Goal: Task Accomplishment & Management: Manage account settings

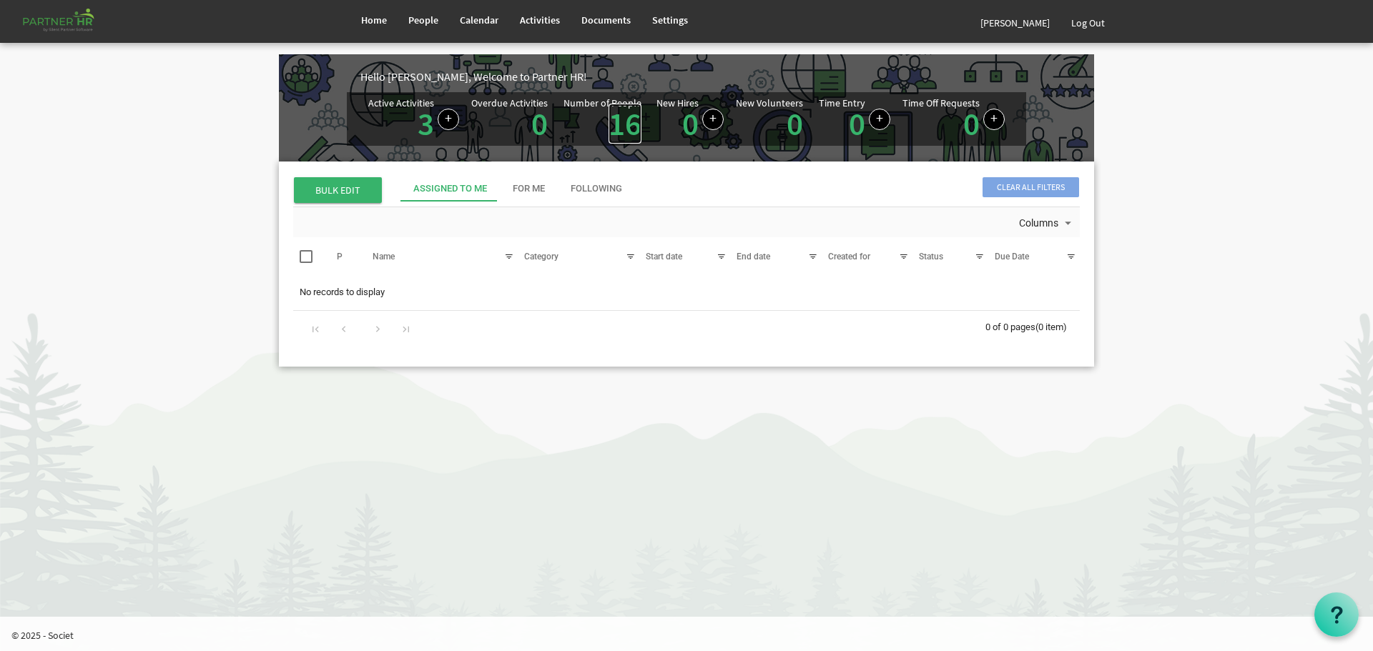
click at [620, 120] on link "16" at bounding box center [625, 124] width 33 height 40
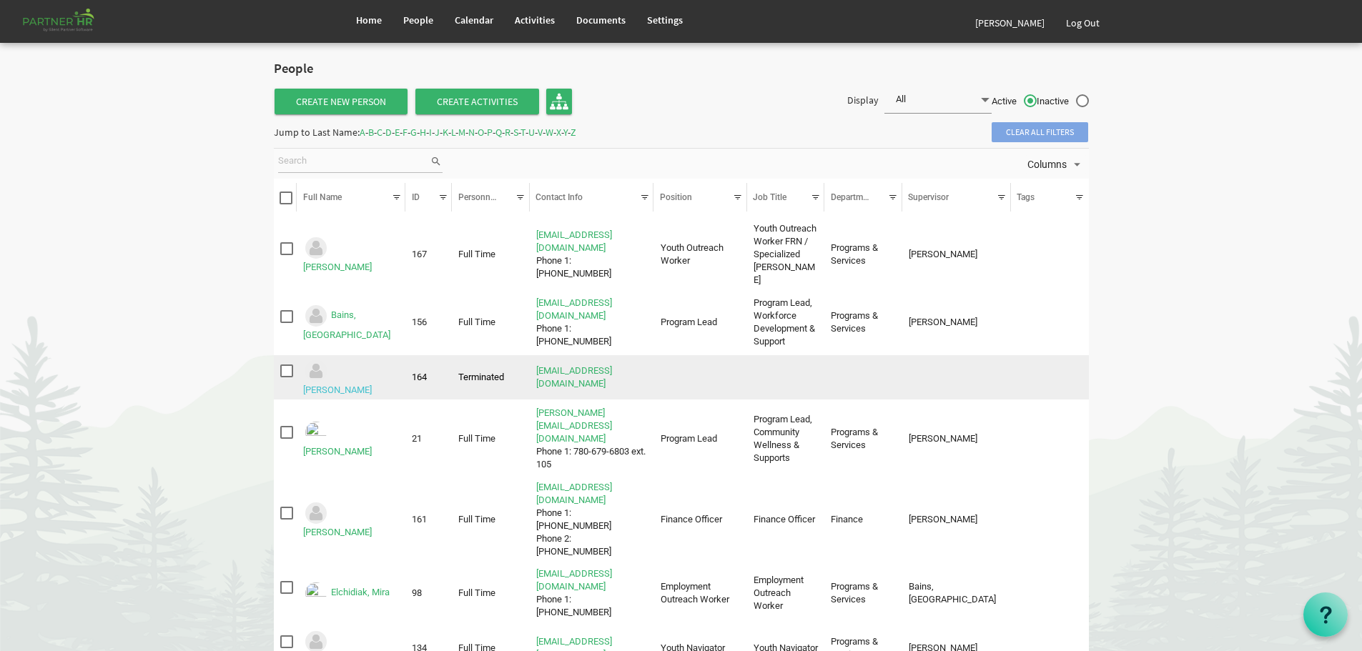
click at [355, 385] on link "Benson, Reagan" at bounding box center [337, 390] width 69 height 11
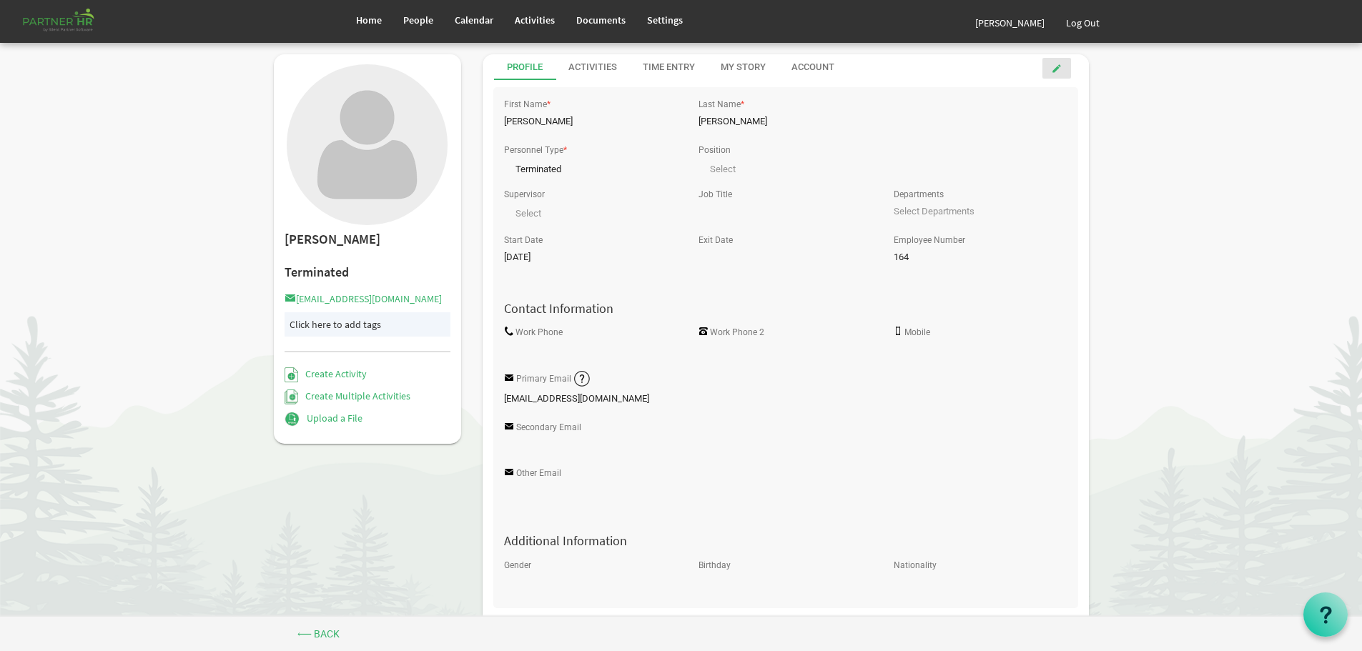
click at [1058, 65] on span at bounding box center [1057, 69] width 10 height 10
click at [670, 161] on span at bounding box center [670, 167] width 13 height 14
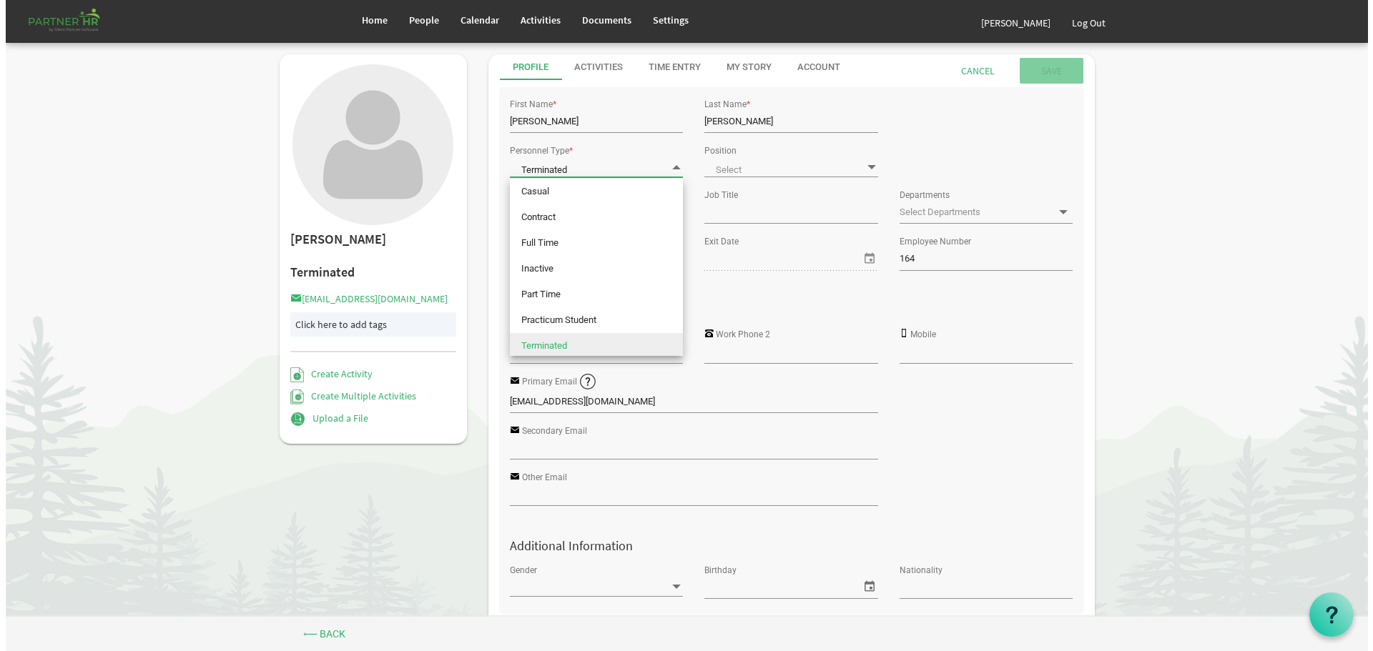
scroll to position [4, 0]
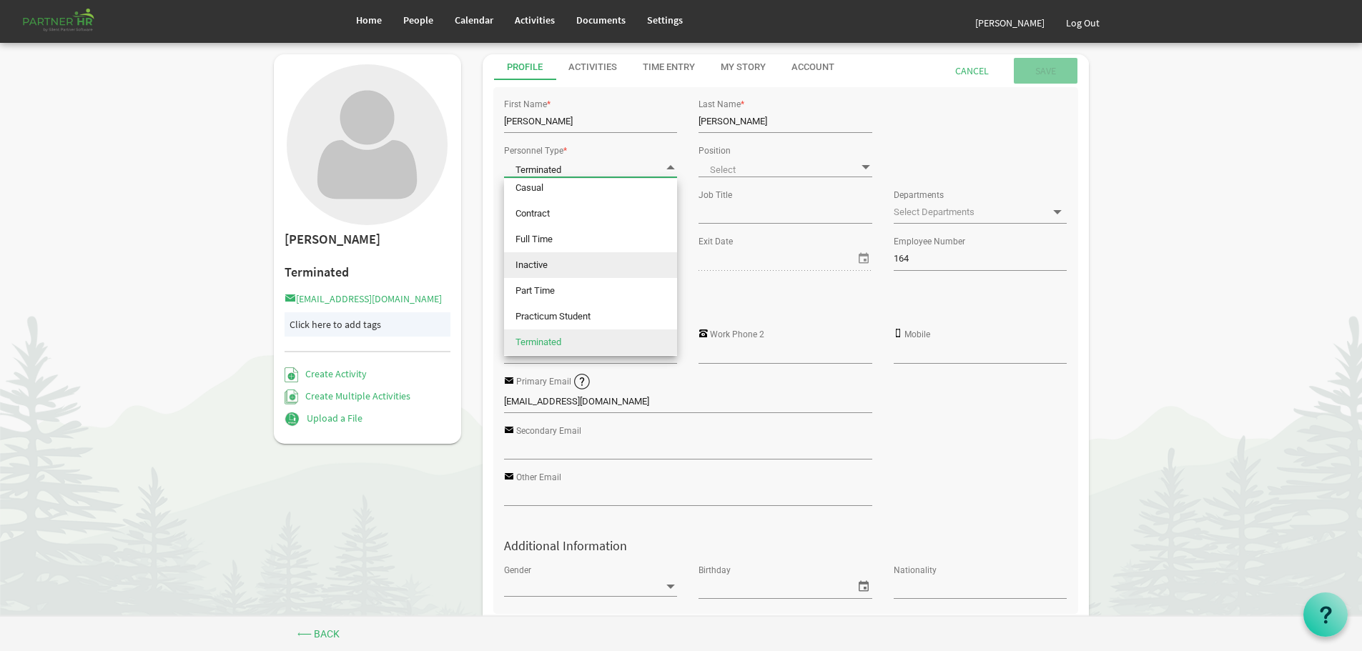
click at [561, 259] on li "Inactive" at bounding box center [590, 265] width 173 height 26
type input "Inactive"
type input "[DATE]"
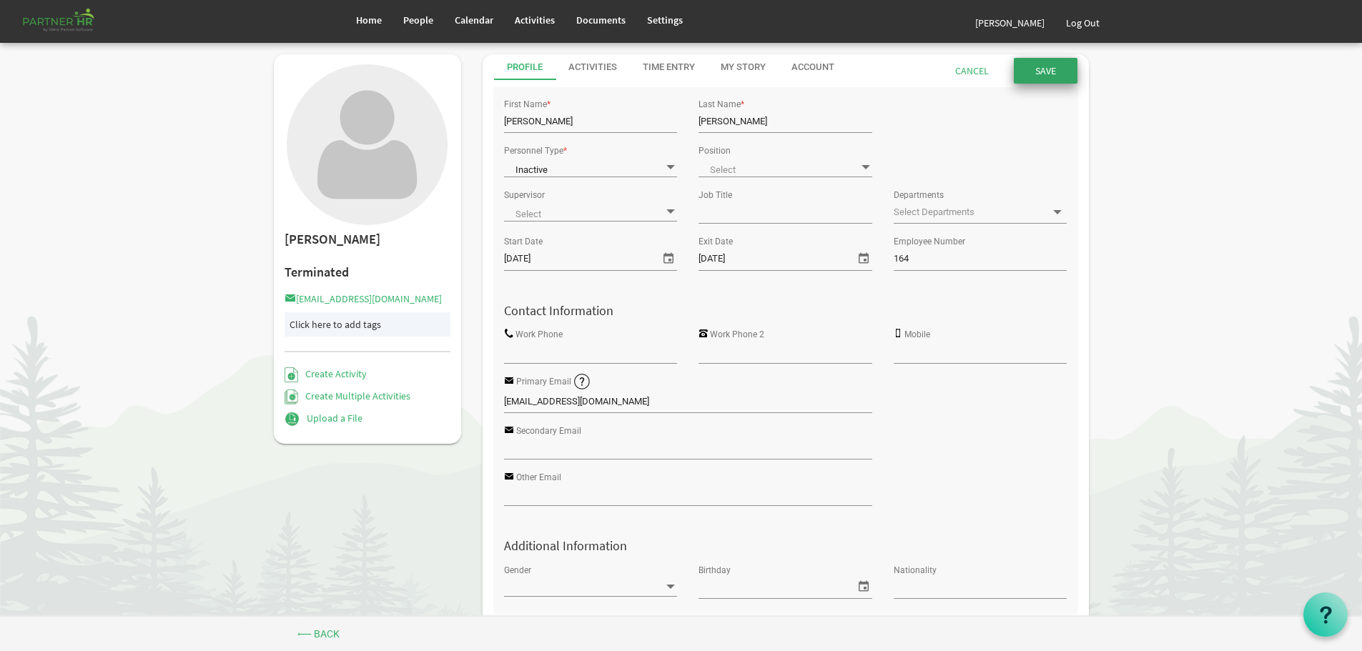
click at [1038, 67] on input "submit" at bounding box center [1046, 71] width 64 height 26
click at [420, 18] on span "People" at bounding box center [418, 20] width 30 height 13
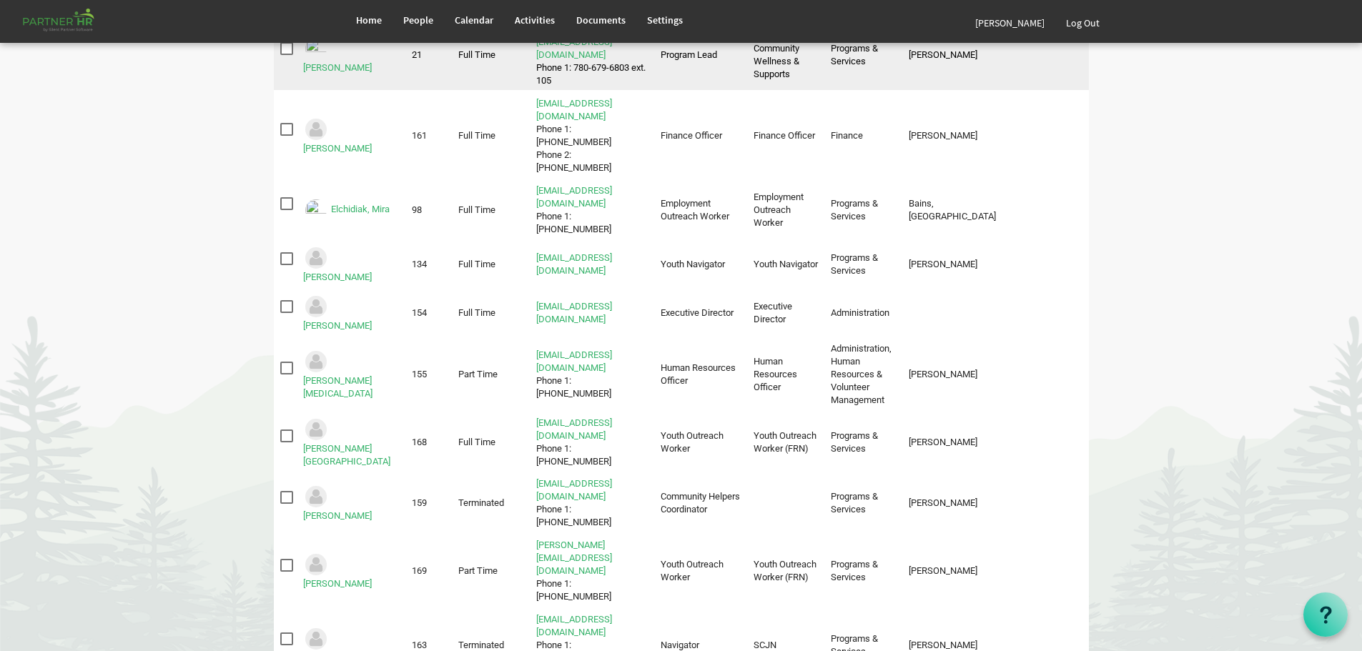
scroll to position [358, 0]
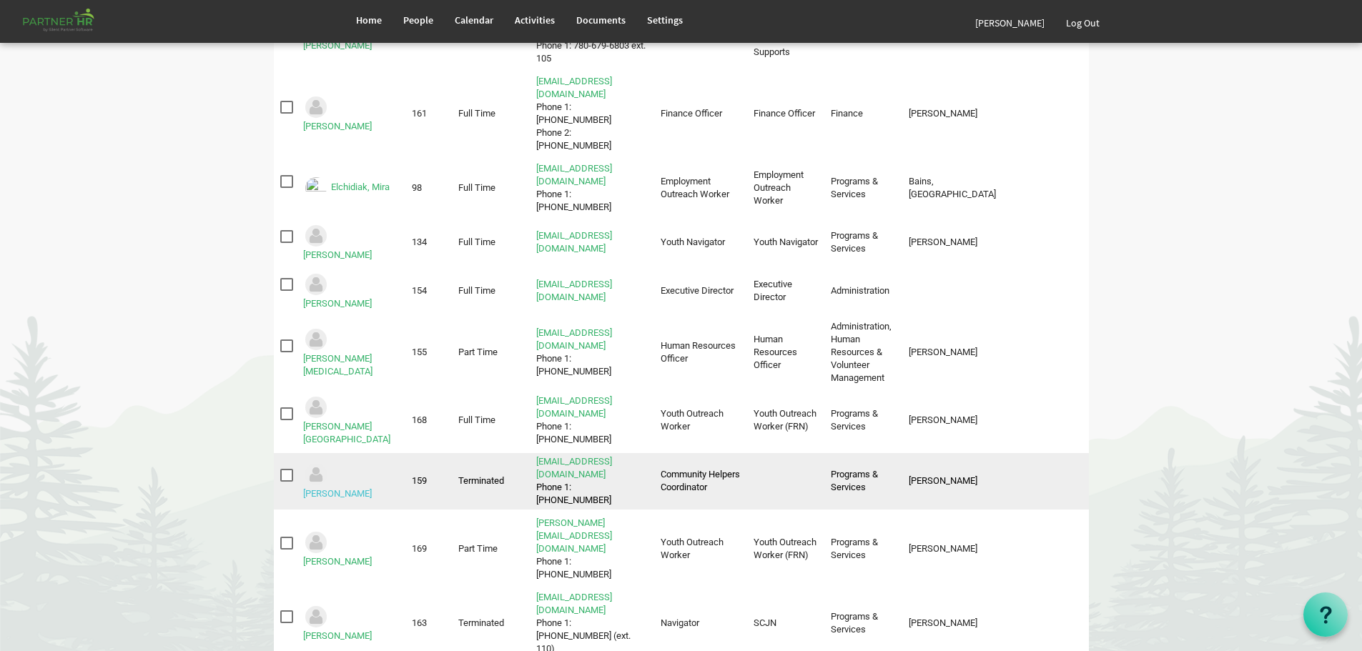
click at [355, 488] on link "Moir, Kelsey" at bounding box center [337, 493] width 69 height 11
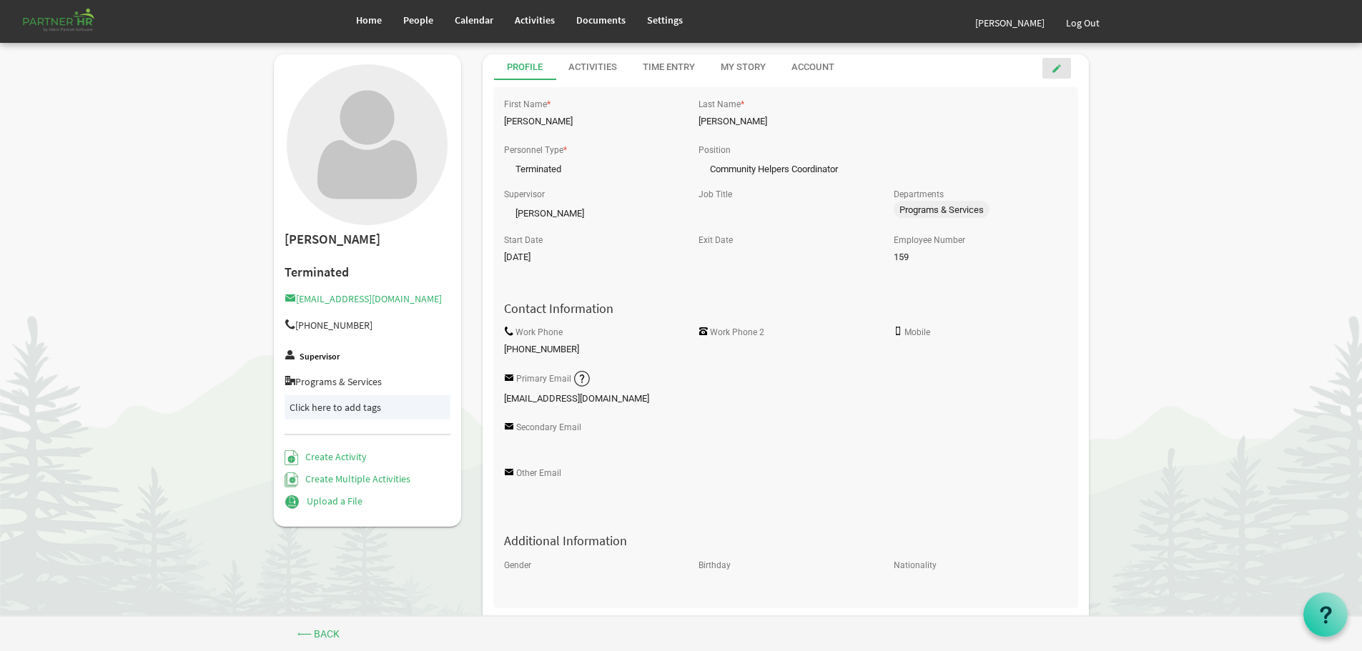
click at [1062, 66] on link at bounding box center [1057, 68] width 29 height 21
click at [672, 163] on span at bounding box center [670, 167] width 13 height 14
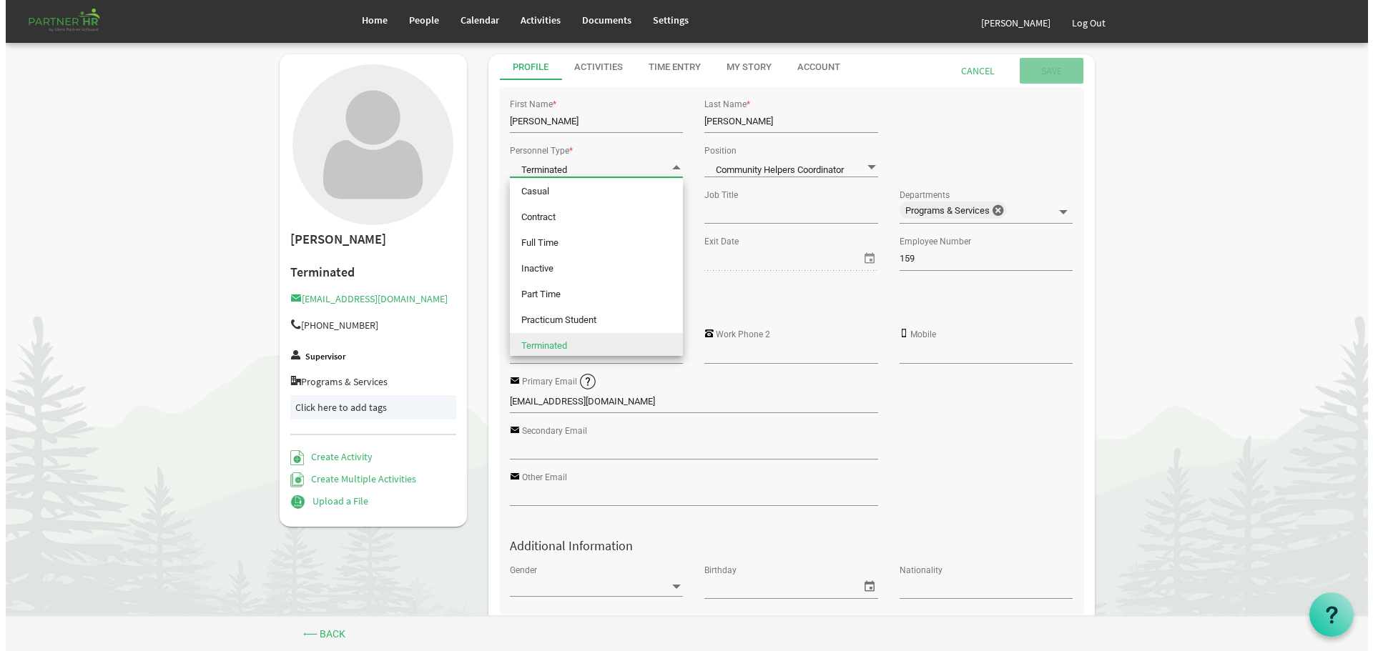
scroll to position [4, 0]
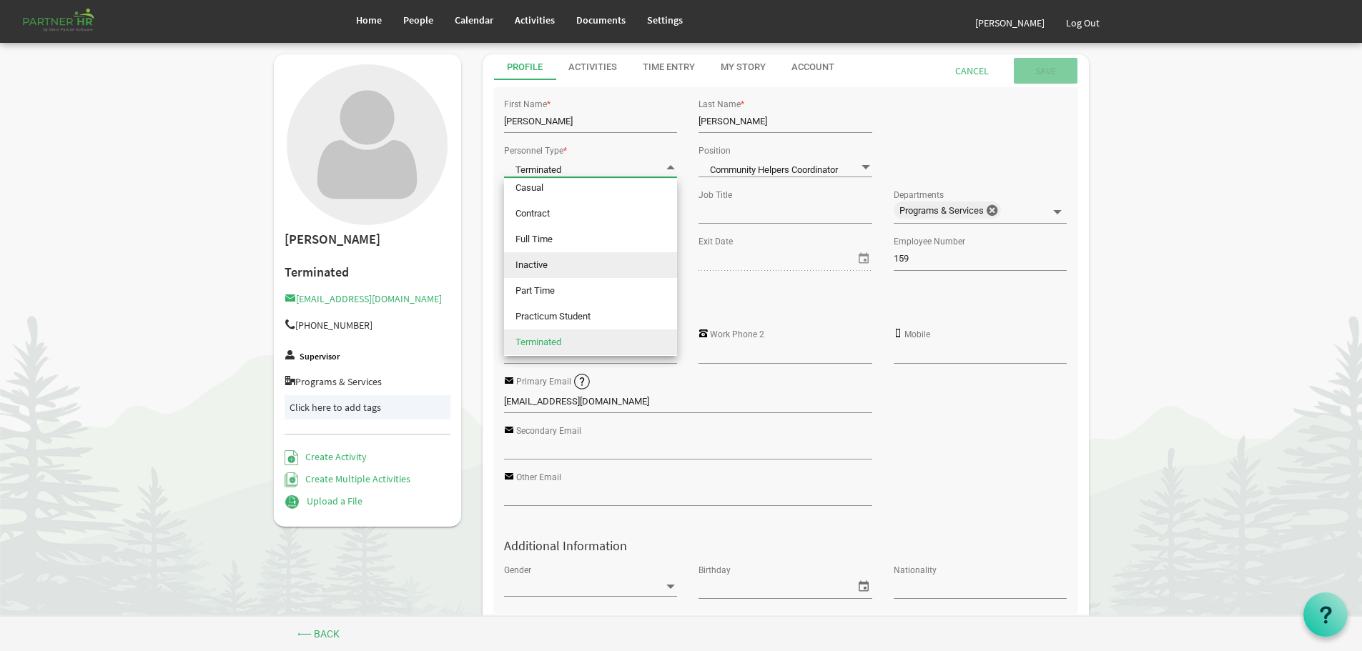
click at [558, 264] on li "Inactive" at bounding box center [590, 265] width 173 height 26
type input "Inactive"
type input "[DATE]"
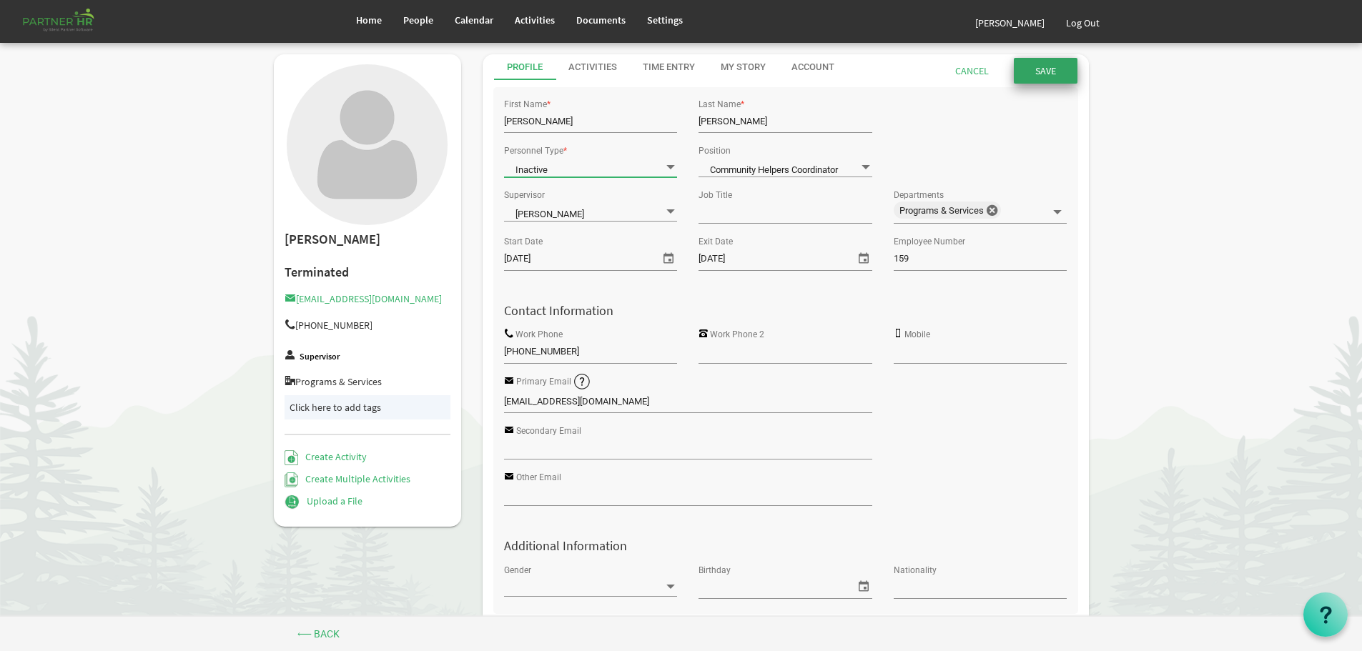
click at [1038, 69] on input "Save" at bounding box center [1046, 71] width 64 height 26
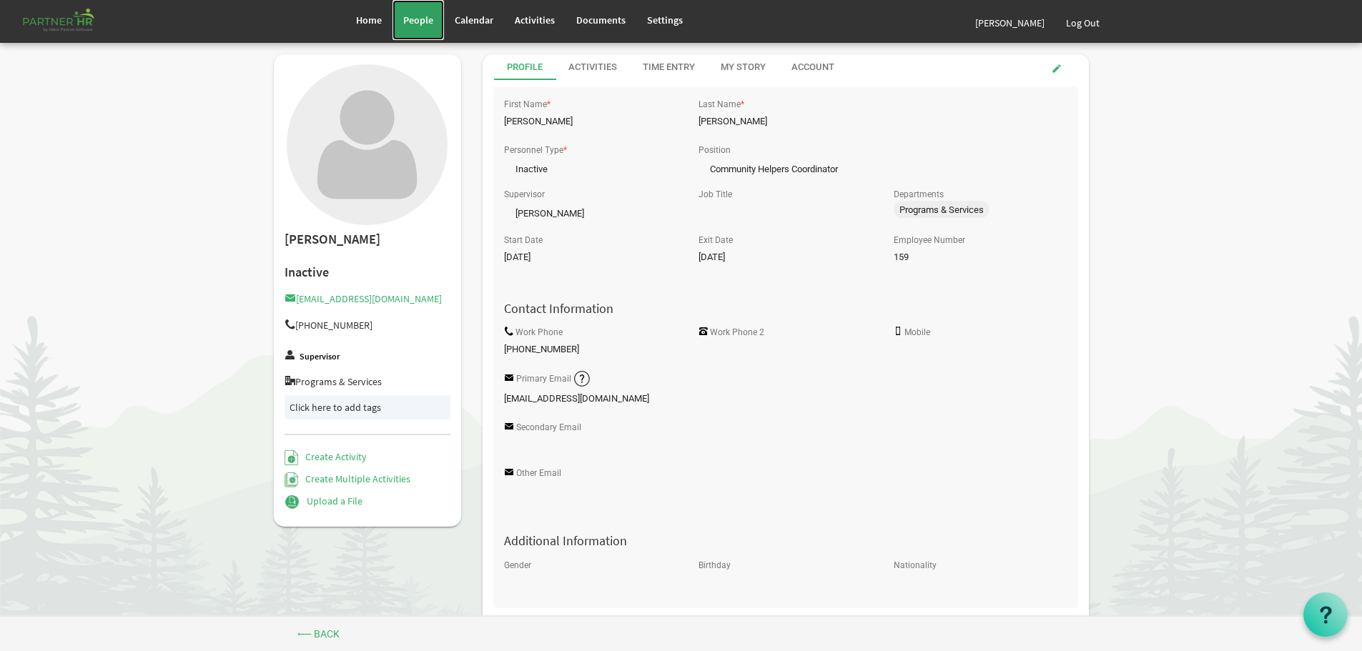
click at [410, 15] on span "People" at bounding box center [418, 20] width 30 height 13
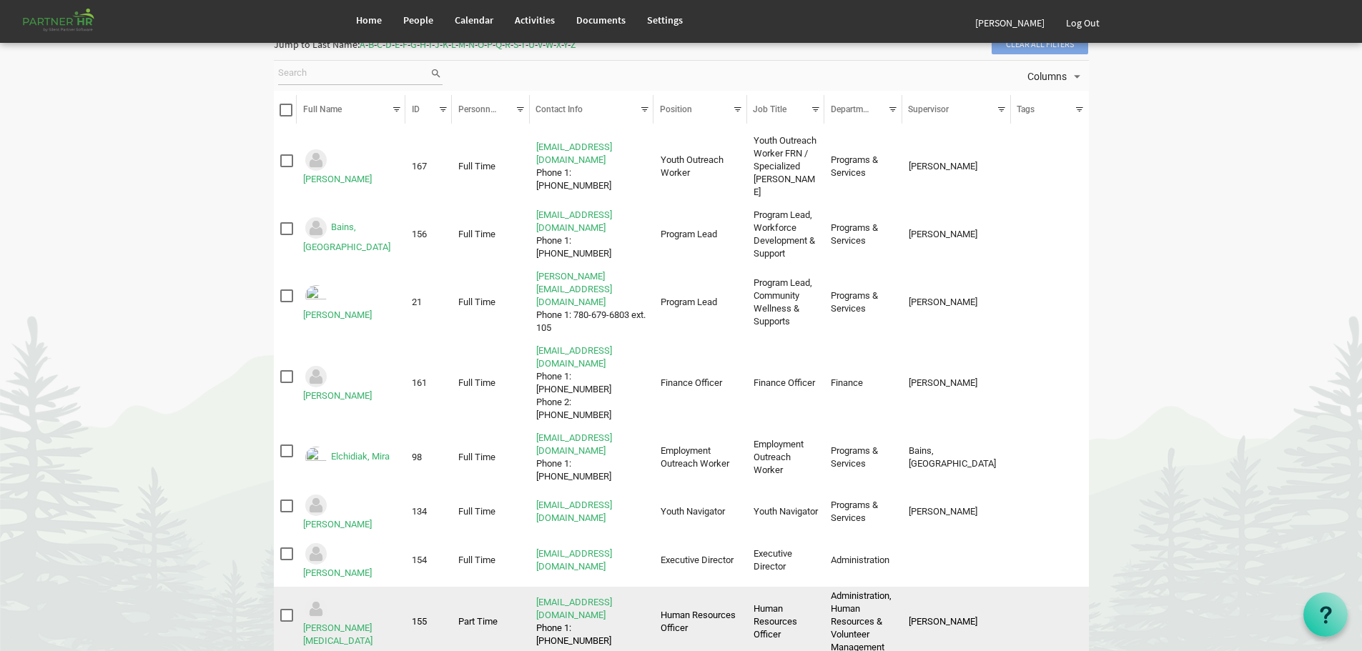
scroll to position [87, 0]
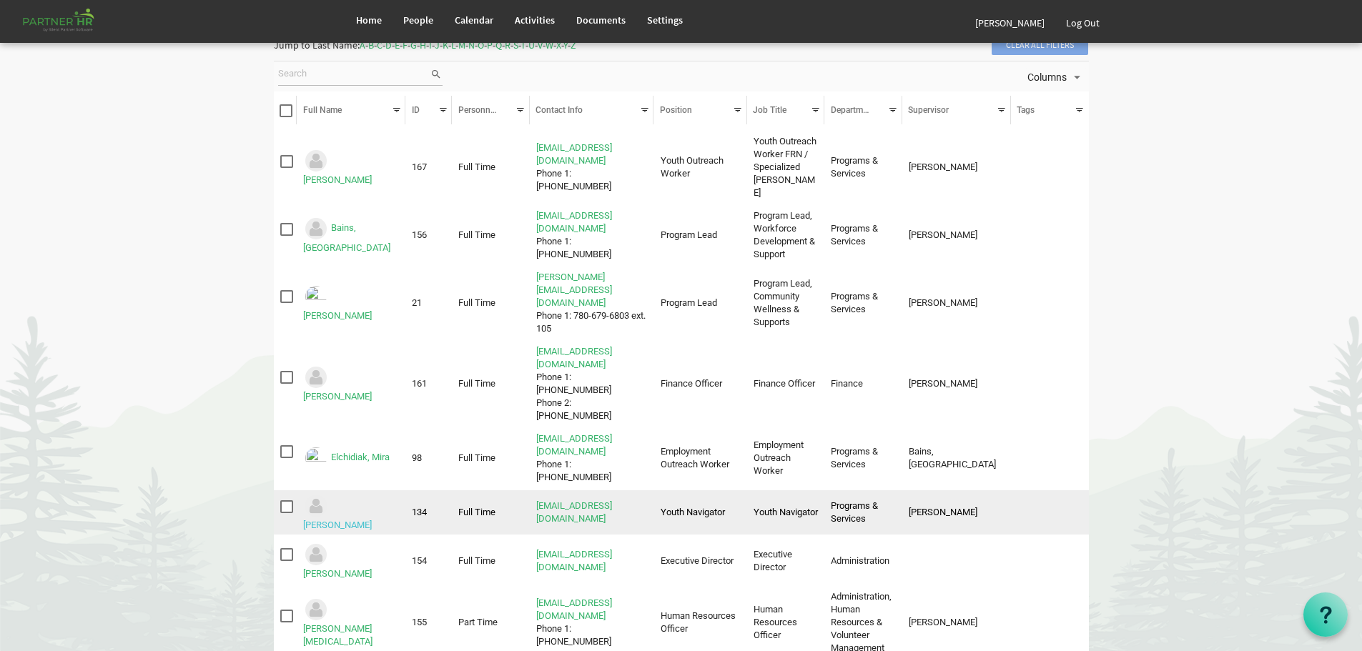
click at [353, 520] on link "Fisher-Marks, Rebecca" at bounding box center [337, 525] width 69 height 11
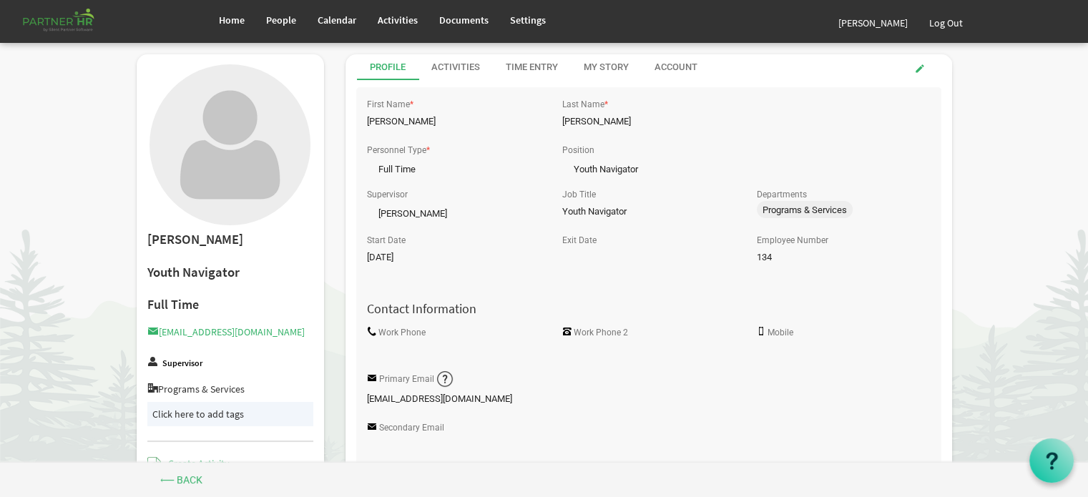
click at [400, 330] on label "Work Phone" at bounding box center [401, 332] width 47 height 9
click at [400, 340] on input "Work Phone" at bounding box center [453, 350] width 173 height 21
click at [395, 348] on input "Work Phone" at bounding box center [453, 350] width 173 height 21
click at [393, 348] on input "Work Phone" at bounding box center [453, 350] width 173 height 21
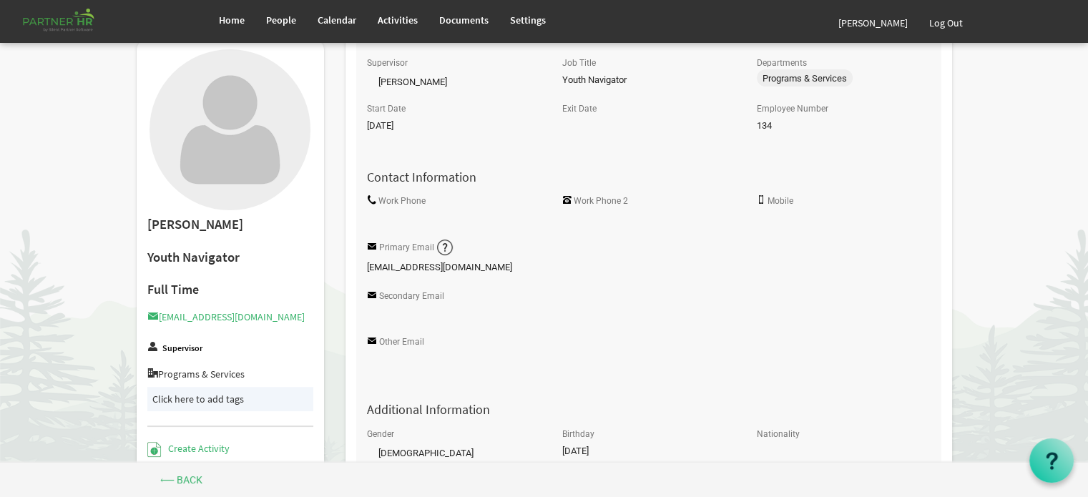
scroll to position [143, 0]
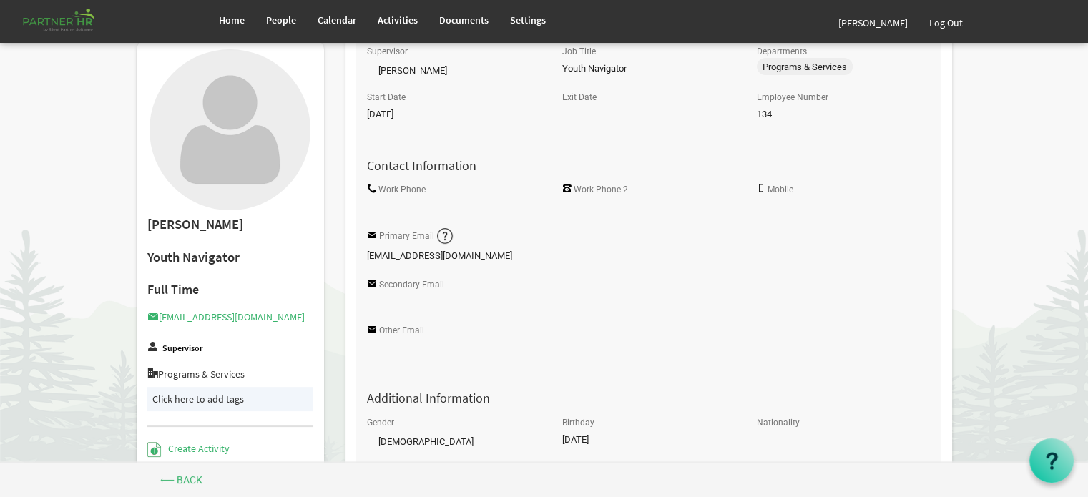
click at [376, 211] on input "Work Phone" at bounding box center [453, 207] width 173 height 21
click at [380, 205] on input "Work Phone" at bounding box center [453, 207] width 173 height 21
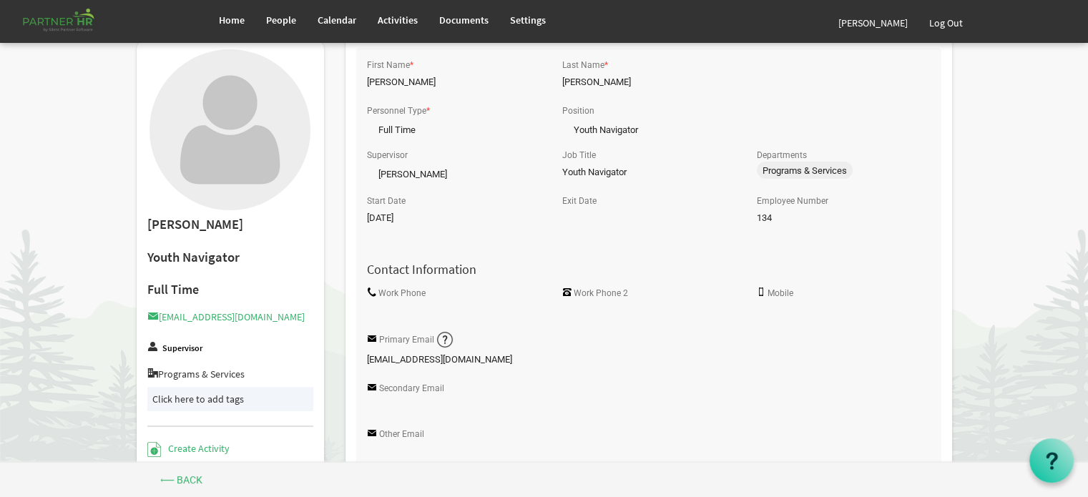
scroll to position [0, 0]
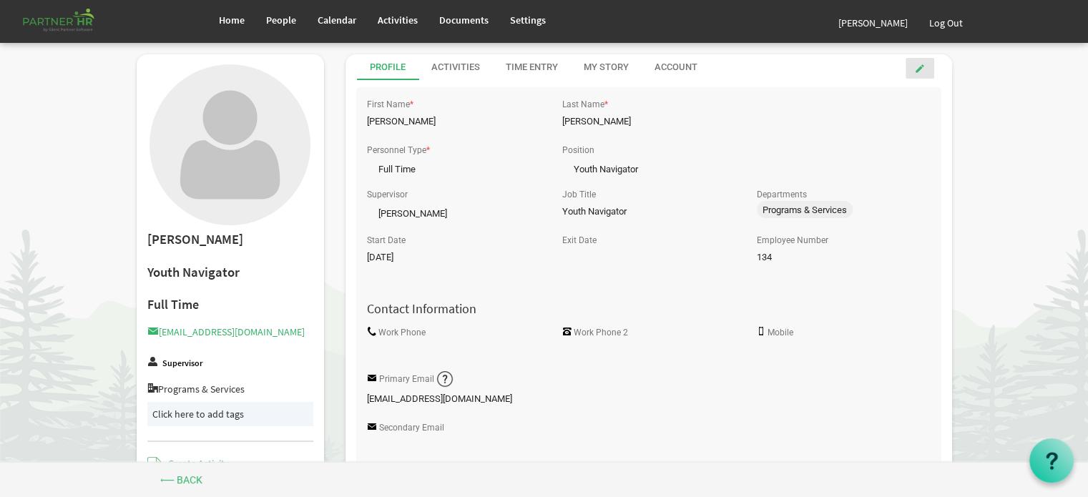
click at [921, 67] on span at bounding box center [920, 69] width 10 height 10
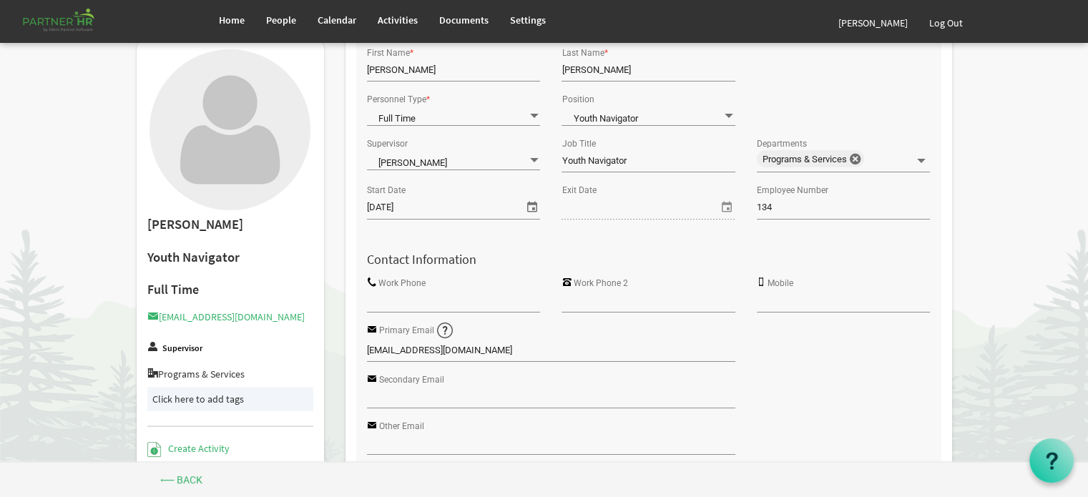
scroll to position [143, 0]
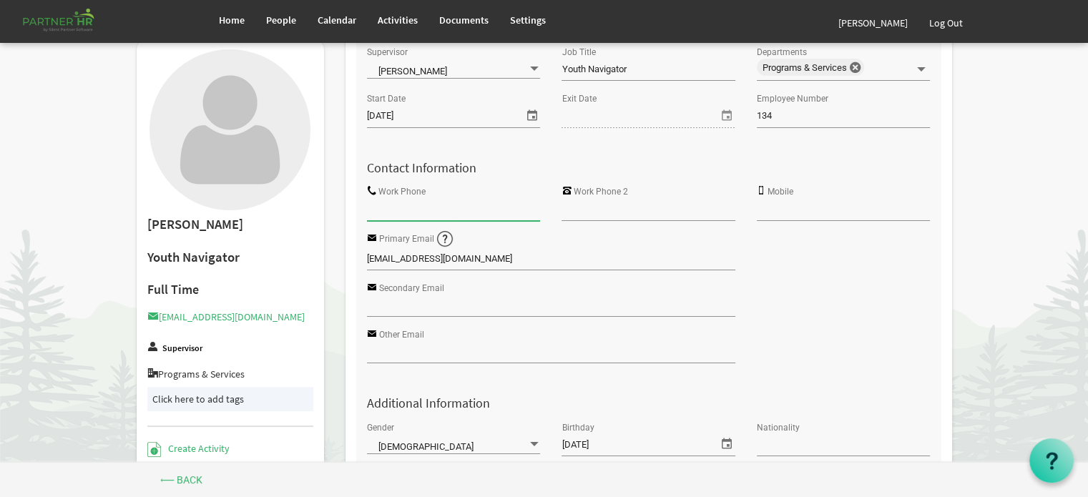
click at [392, 211] on input "Work Phone" at bounding box center [453, 209] width 173 height 21
type input "[PHONE_NUMBER]"
click at [575, 214] on input "Work Phone 2" at bounding box center [647, 209] width 173 height 21
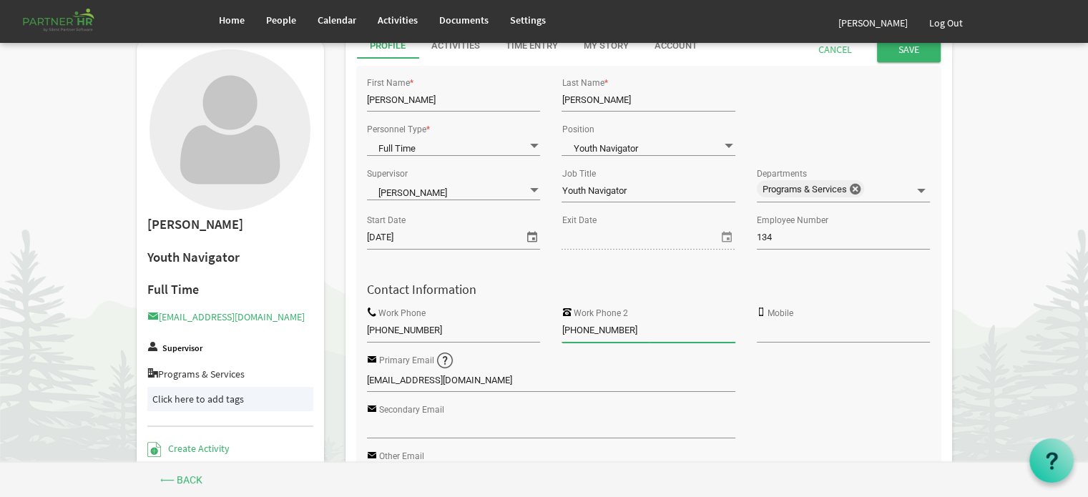
scroll to position [0, 0]
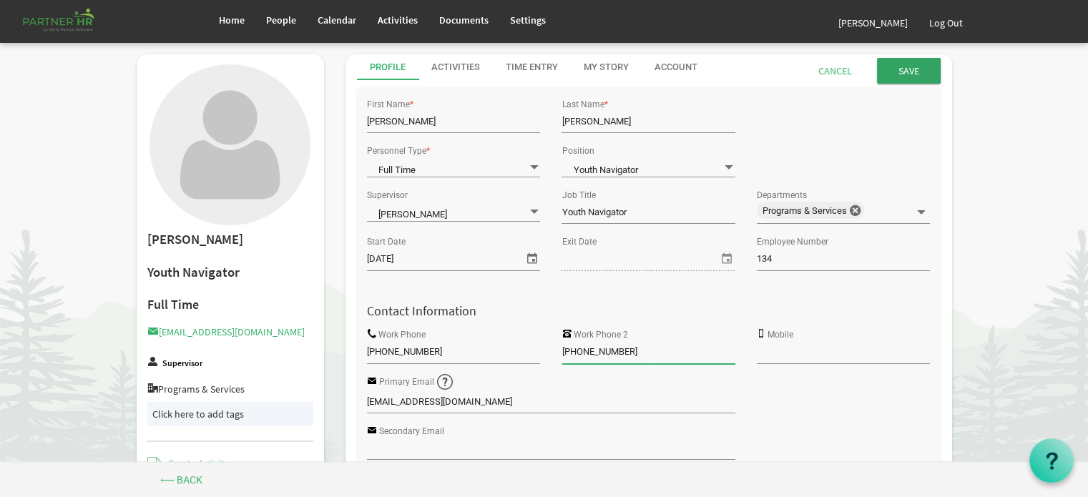
type input "[PHONE_NUMBER]"
click at [910, 67] on input "Save" at bounding box center [909, 71] width 64 height 26
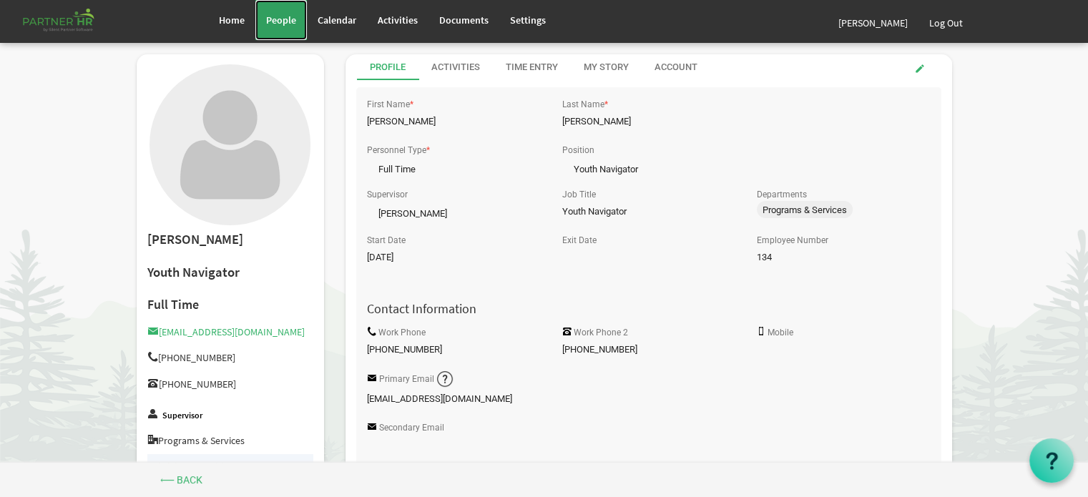
click at [276, 20] on span "People" at bounding box center [281, 20] width 30 height 13
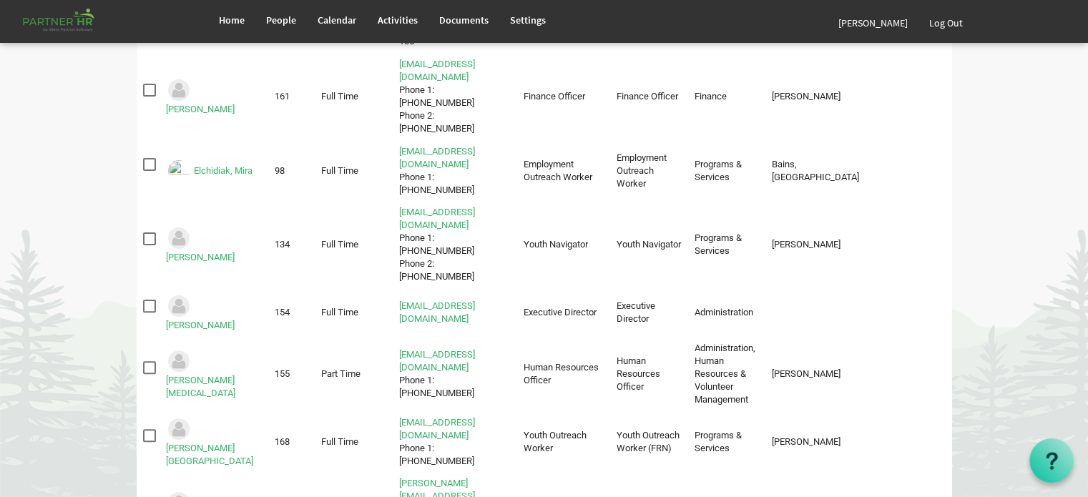
scroll to position [343, 0]
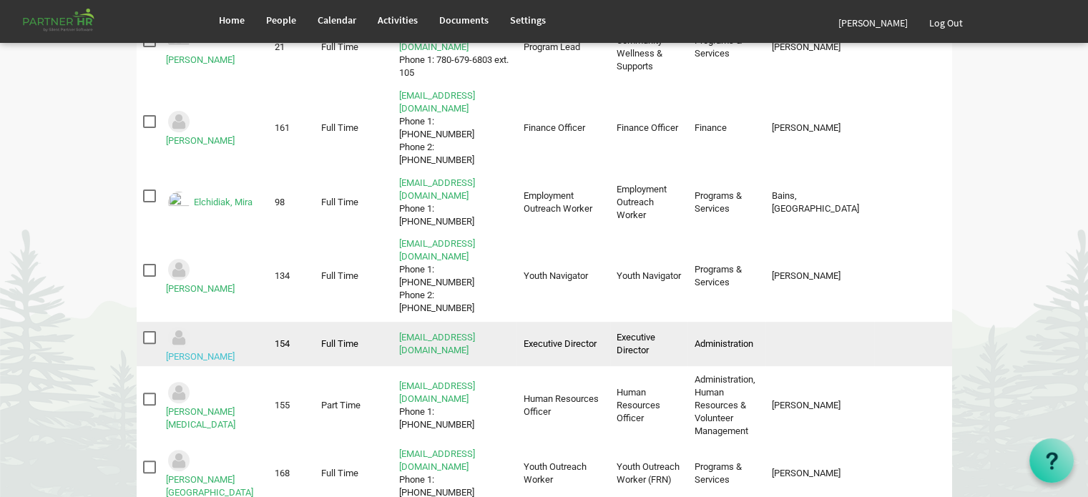
click at [222, 351] on link "[PERSON_NAME]" at bounding box center [200, 356] width 69 height 11
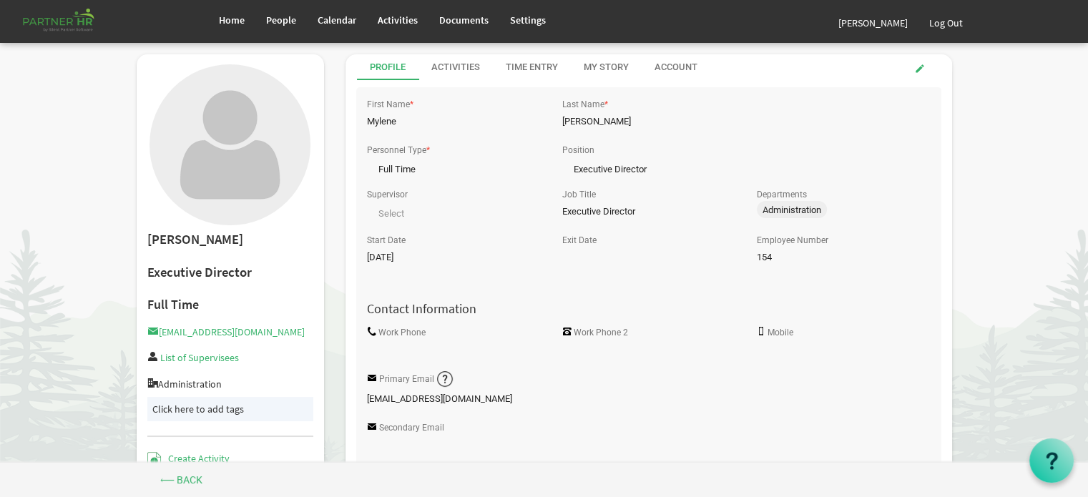
click at [400, 352] on input "Work Phone" at bounding box center [453, 350] width 173 height 21
click at [397, 353] on input "Work Phone" at bounding box center [453, 350] width 173 height 21
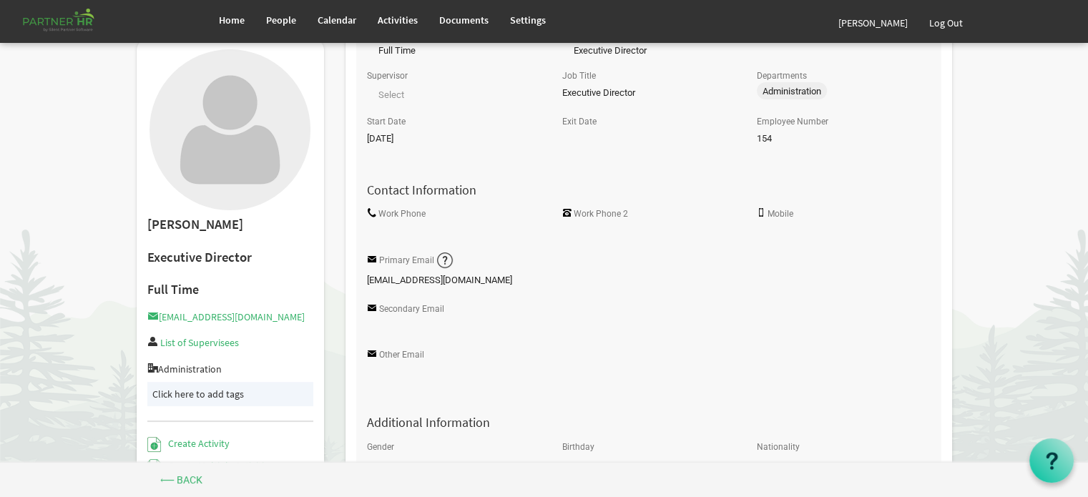
scroll to position [143, 0]
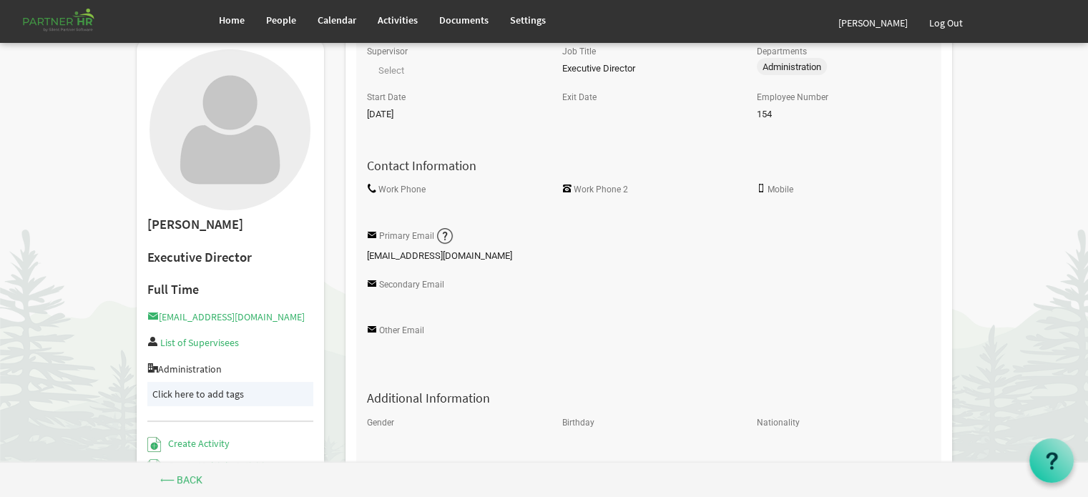
click at [388, 207] on input "Work Phone" at bounding box center [453, 207] width 173 height 21
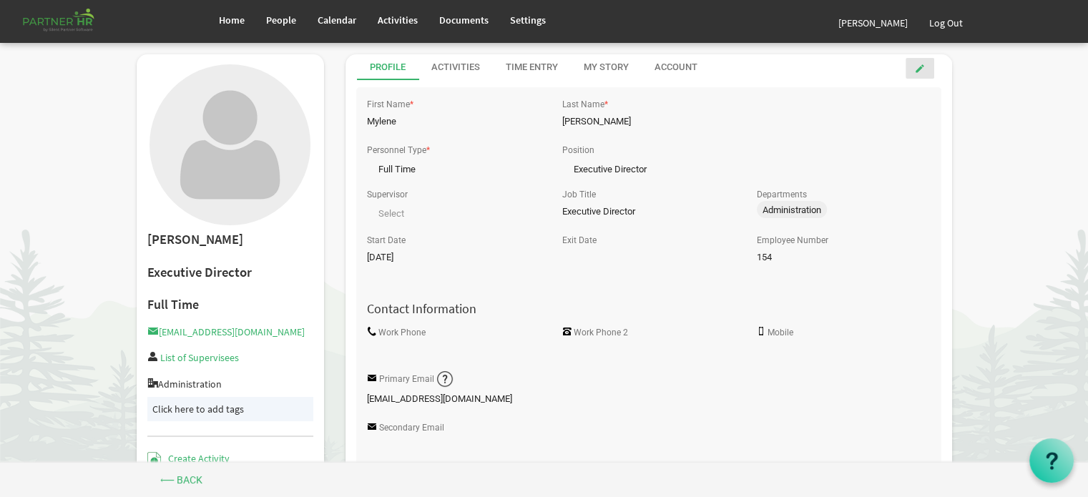
click at [920, 65] on span at bounding box center [920, 69] width 10 height 10
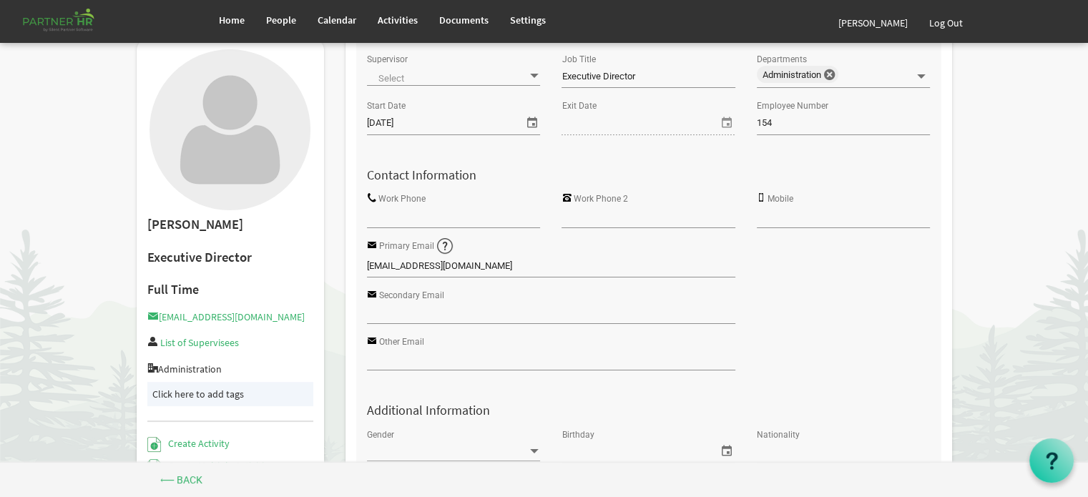
scroll to position [215, 0]
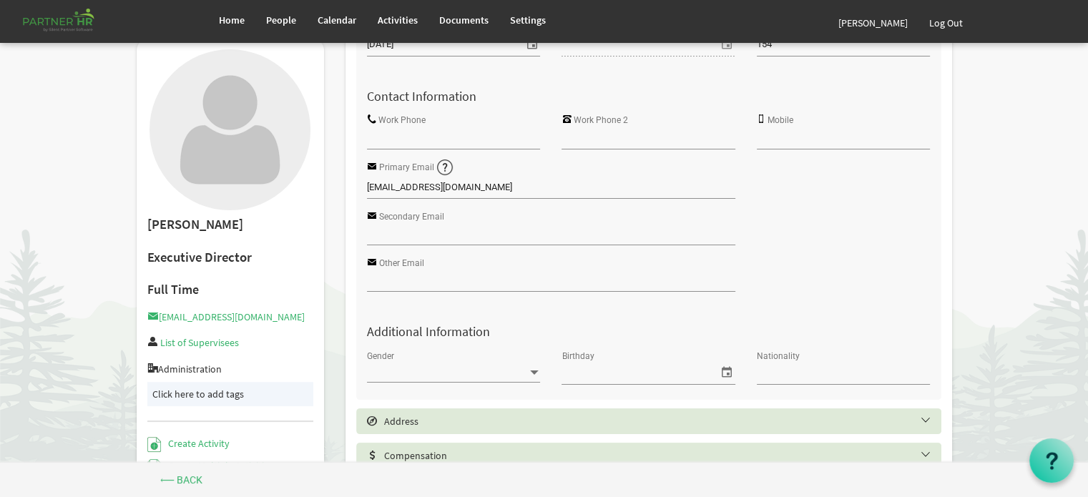
click at [397, 134] on input "Work Phone" at bounding box center [453, 137] width 173 height 21
type input "[PHONE_NUMBER]"
click at [784, 139] on input "Mobile" at bounding box center [843, 137] width 173 height 21
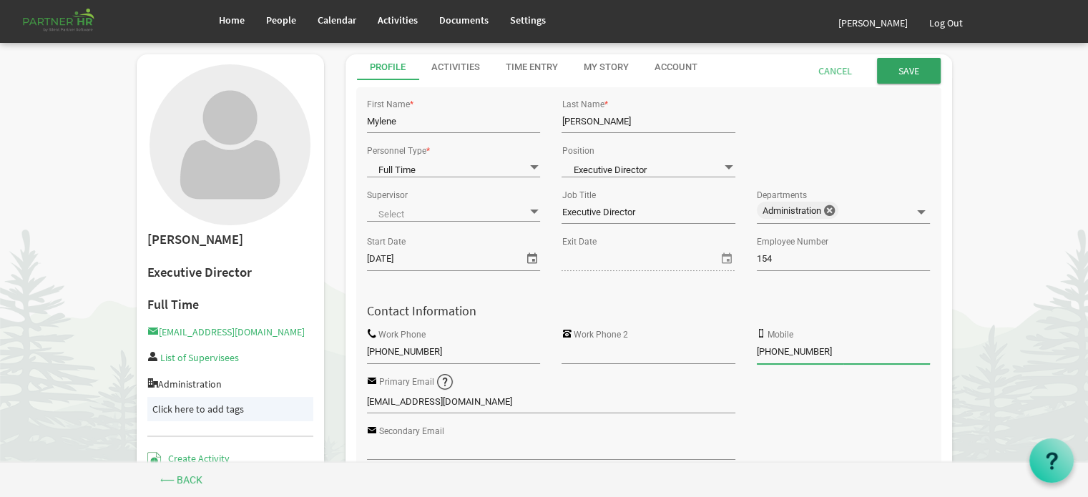
type input "[PHONE_NUMBER]"
click at [907, 71] on input "submit" at bounding box center [909, 71] width 64 height 26
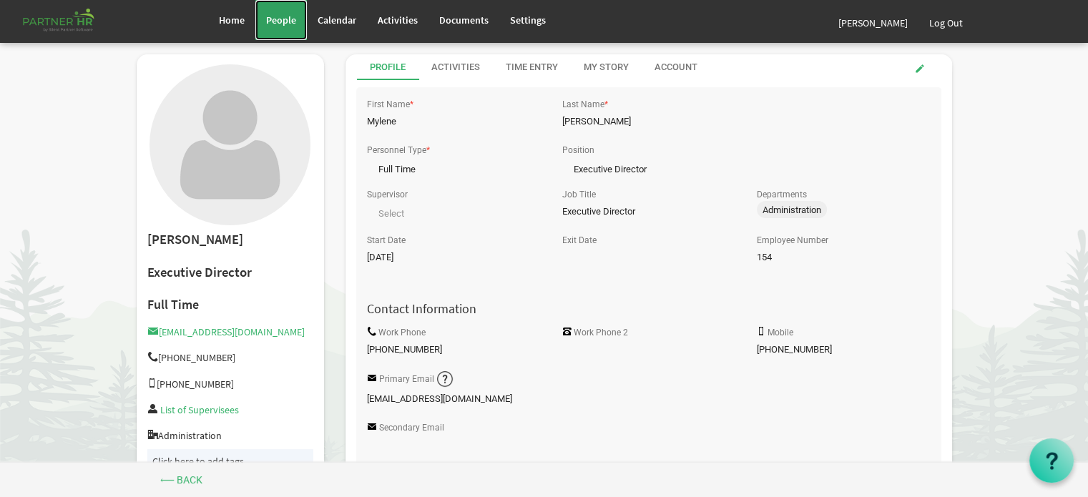
click at [281, 19] on span "People" at bounding box center [281, 20] width 30 height 13
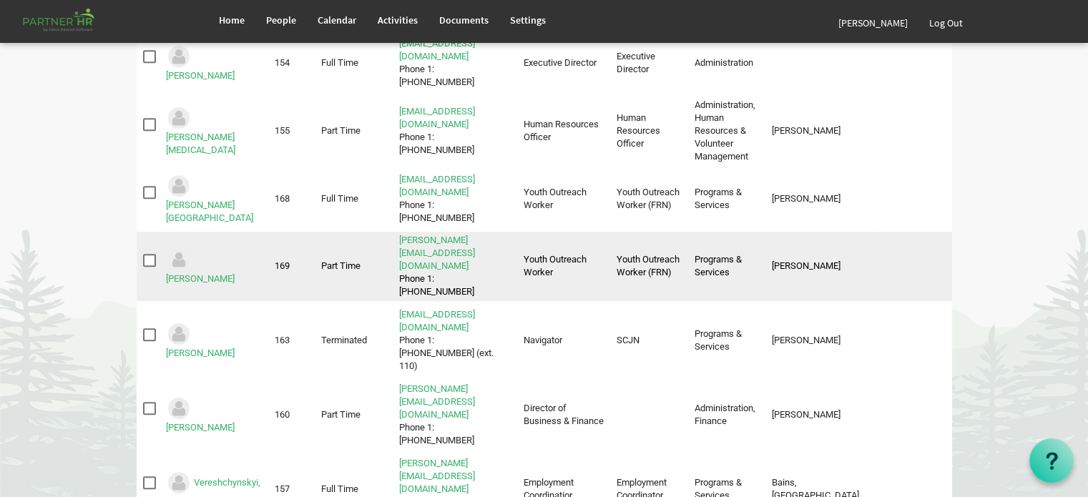
scroll to position [640, 0]
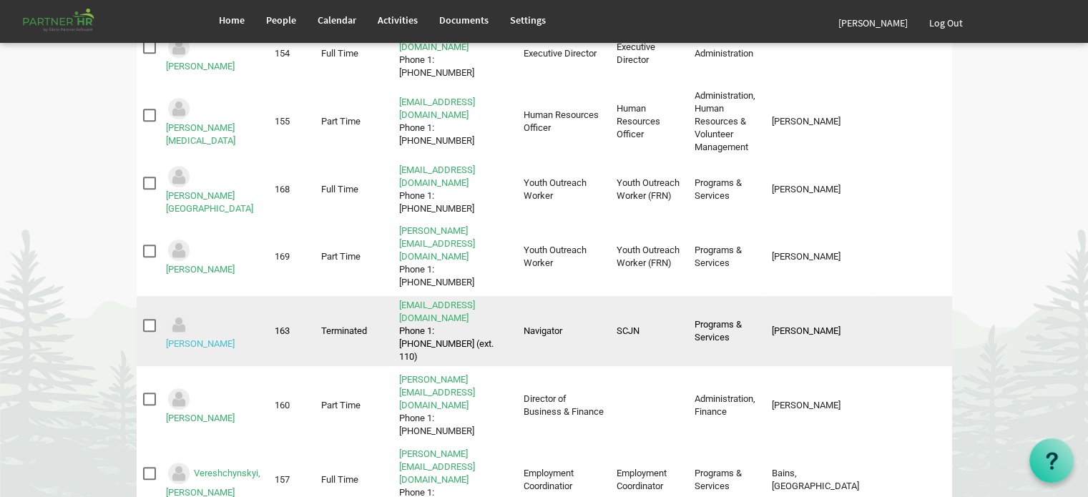
click at [218, 338] on link "[PERSON_NAME]" at bounding box center [200, 343] width 69 height 11
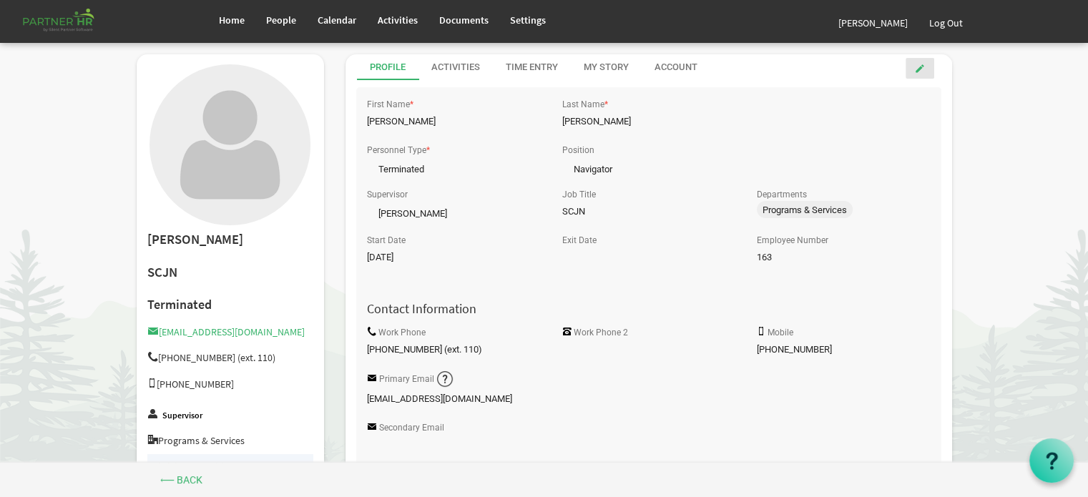
click at [922, 67] on span at bounding box center [920, 69] width 10 height 10
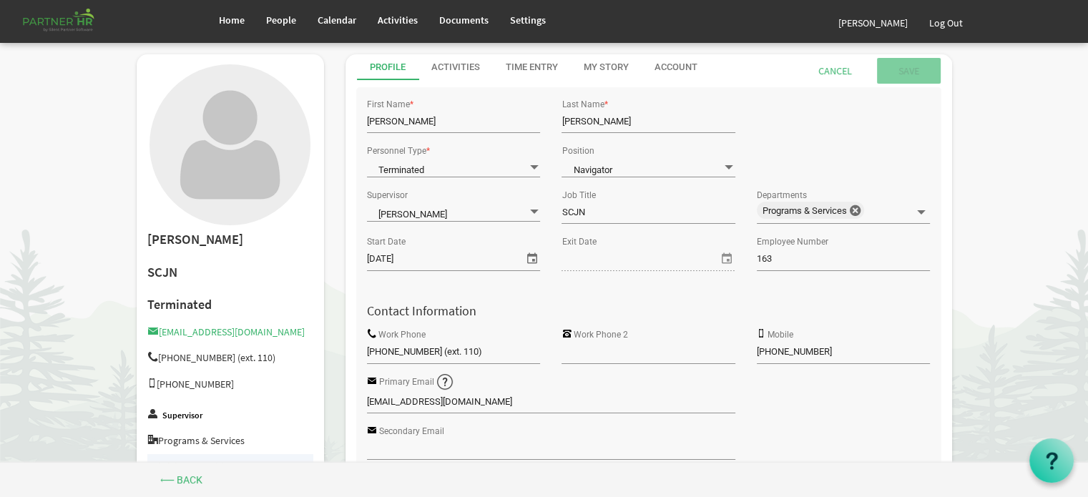
click at [532, 165] on span at bounding box center [533, 167] width 13 height 14
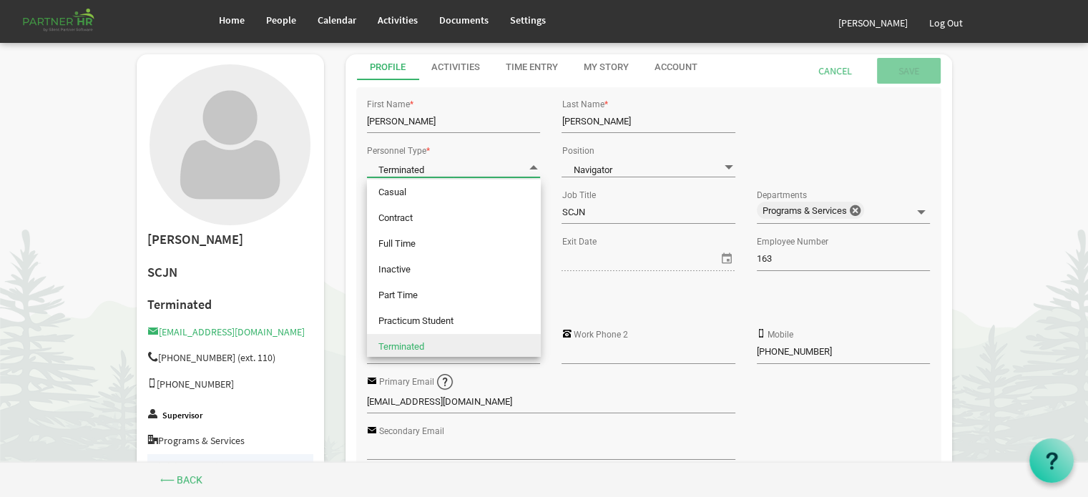
scroll to position [3, 0]
click at [420, 264] on li "Inactive" at bounding box center [454, 267] width 174 height 26
type input "Inactive"
type input "[DATE]"
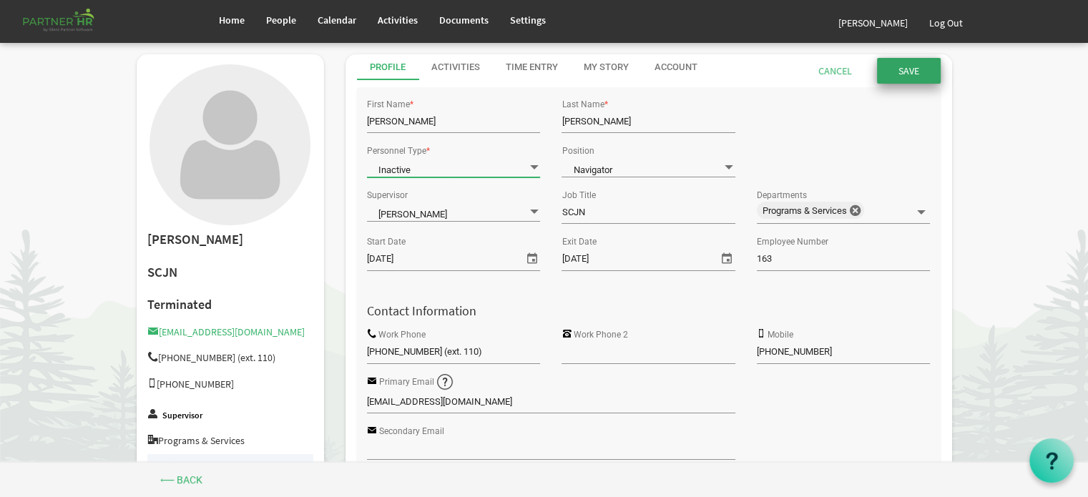
click at [904, 64] on input "Save" at bounding box center [909, 71] width 64 height 26
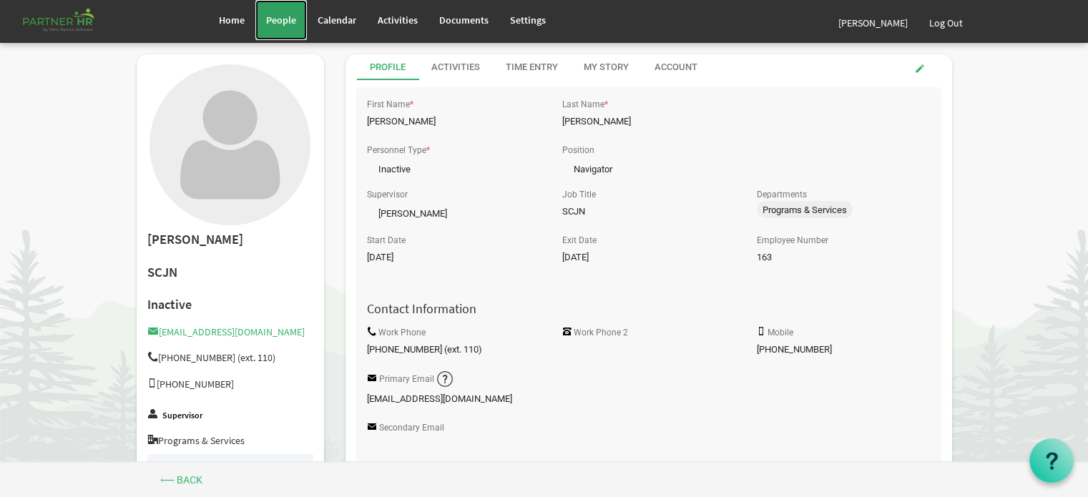
click at [285, 19] on span "People" at bounding box center [281, 20] width 30 height 13
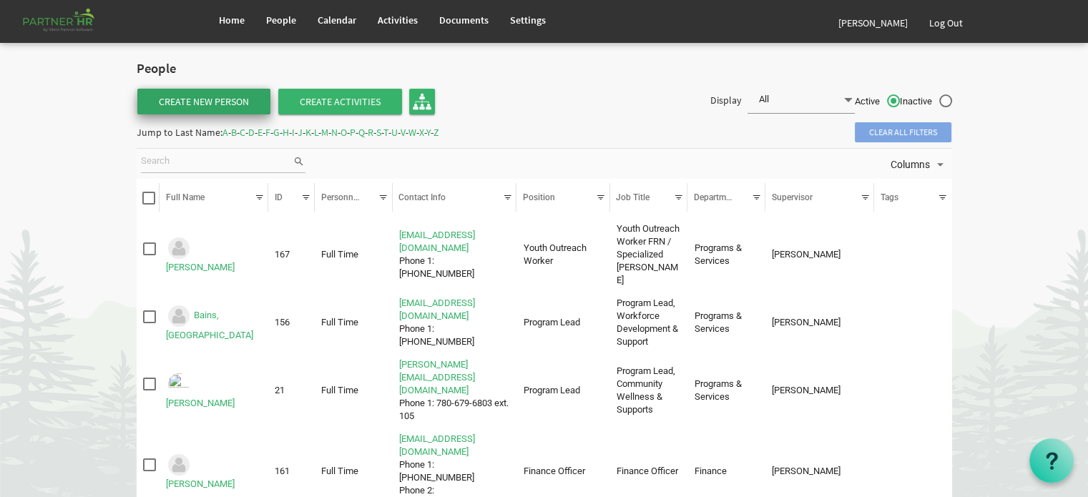
click at [204, 97] on link "Create New Person" at bounding box center [203, 102] width 133 height 26
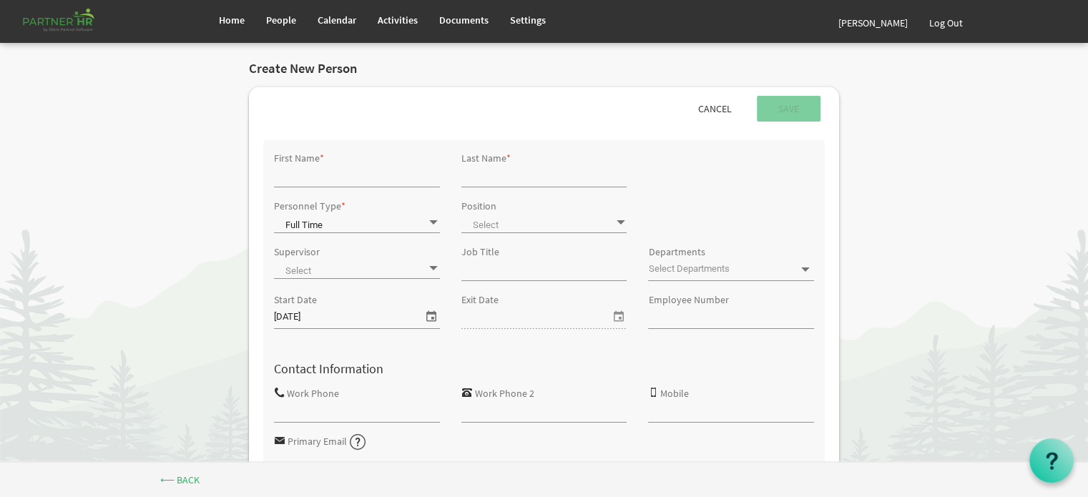
click at [429, 315] on span "select" at bounding box center [431, 316] width 17 height 19
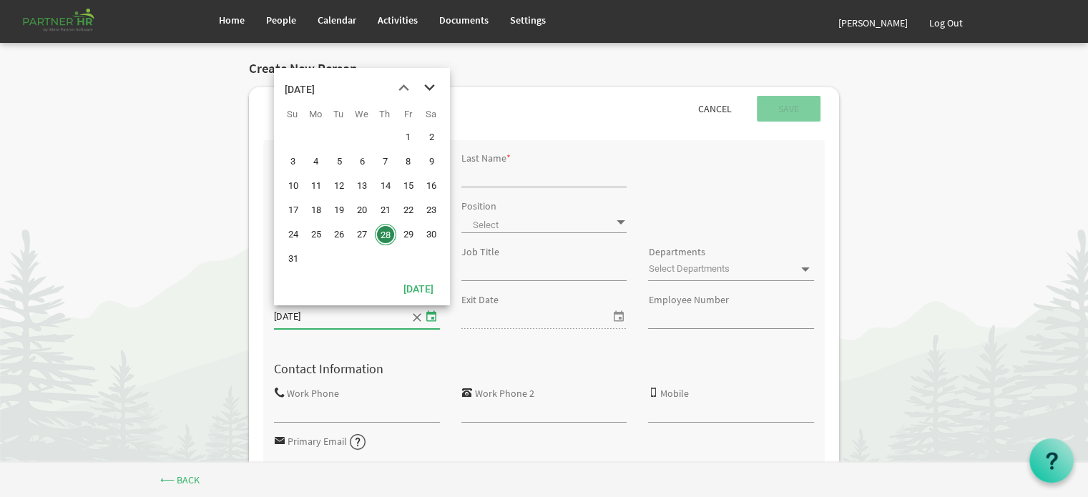
click at [428, 88] on span "next month" at bounding box center [429, 88] width 25 height 26
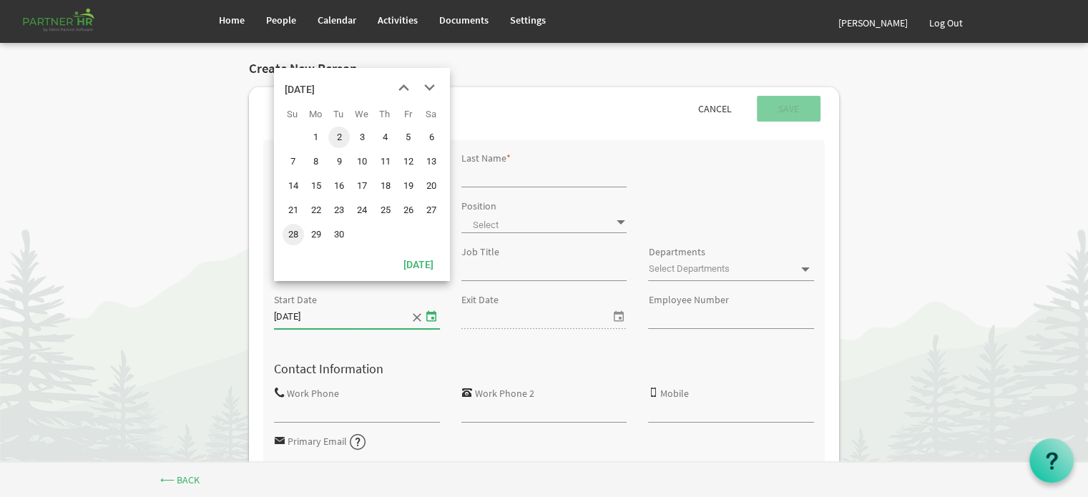
click at [340, 134] on span "2" at bounding box center [338, 137] width 21 height 21
type input "9/2/2025"
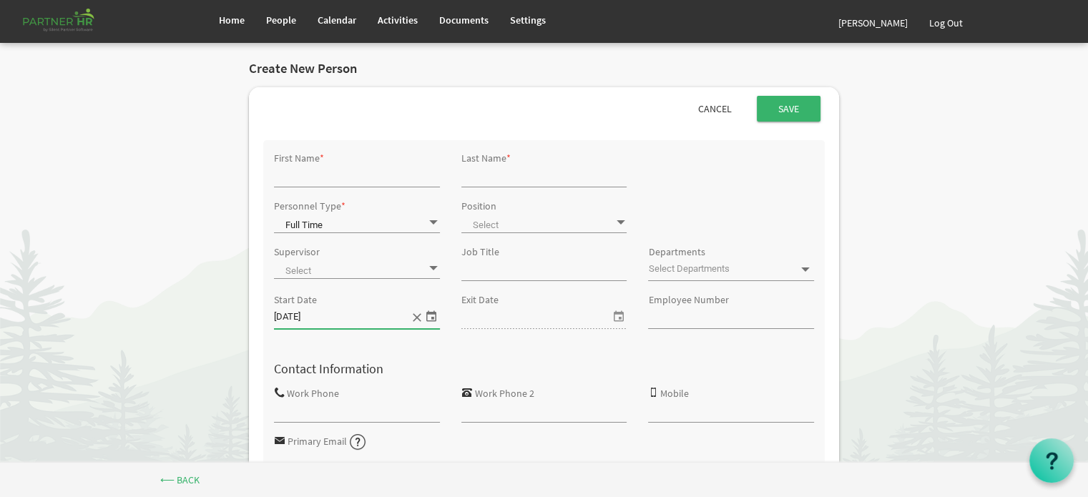
click at [309, 177] on input "First Name" at bounding box center [357, 175] width 166 height 21
type input "Deanna"
click at [492, 176] on input "Last Name" at bounding box center [544, 175] width 166 height 21
type input "Cox"
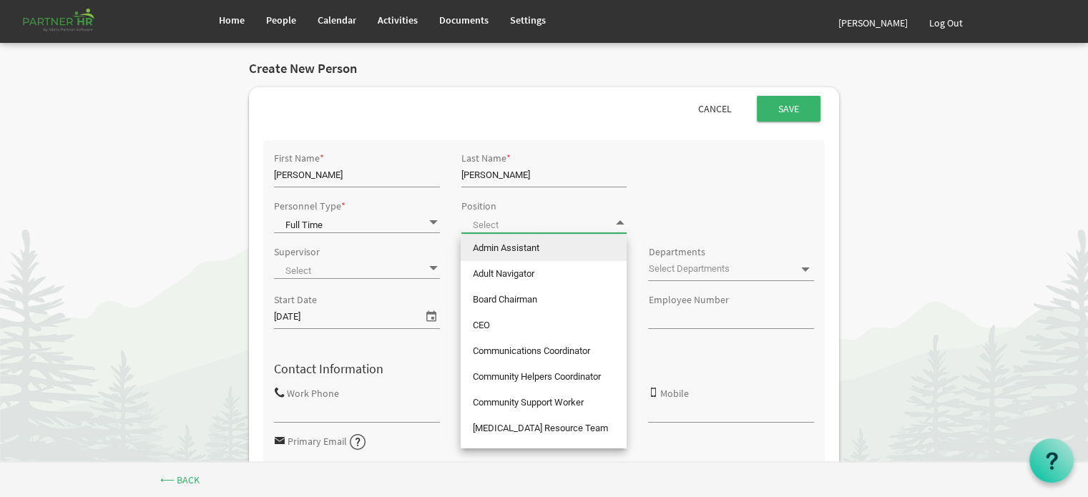
click at [558, 218] on span at bounding box center [544, 223] width 166 height 20
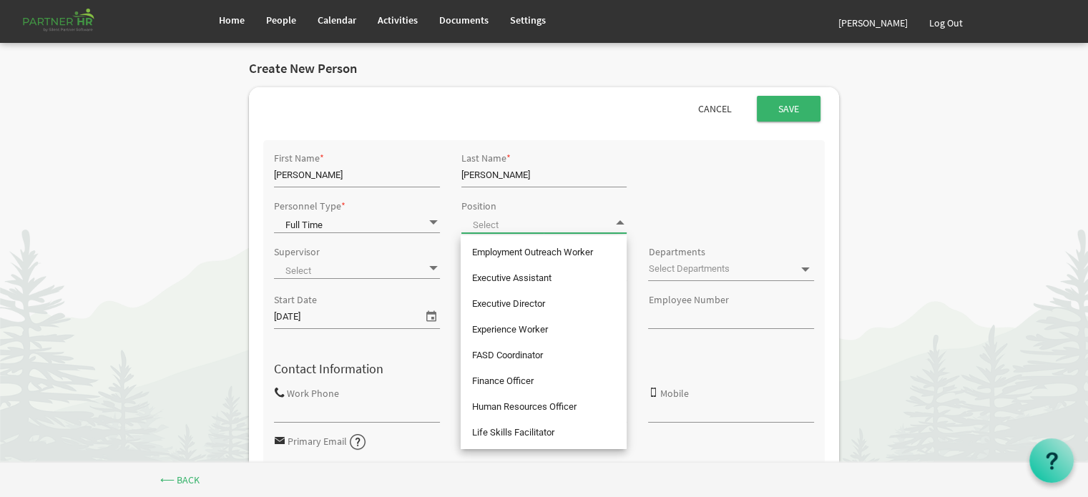
scroll to position [286, 0]
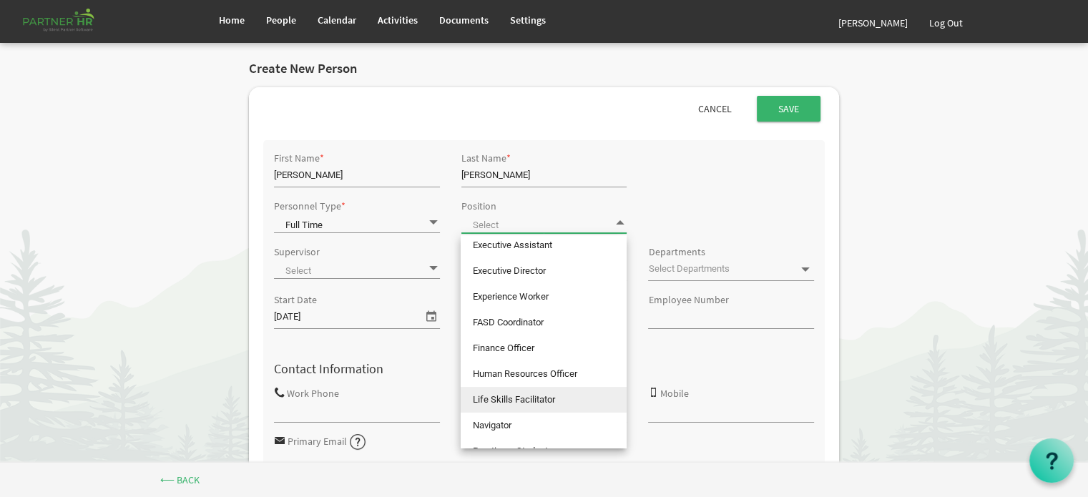
click at [521, 400] on li "Life Skills Facilitator" at bounding box center [544, 400] width 166 height 26
type input "Life Skills Facilitator"
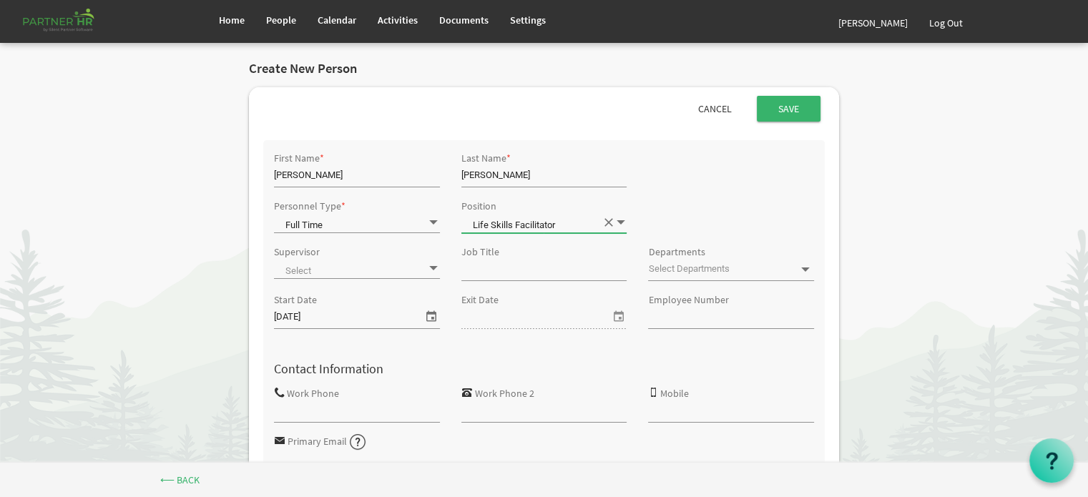
click at [499, 272] on input "Job Title" at bounding box center [544, 269] width 166 height 21
type input "Life Skills FAcilitator"
click at [805, 269] on span at bounding box center [804, 269] width 13 height 13
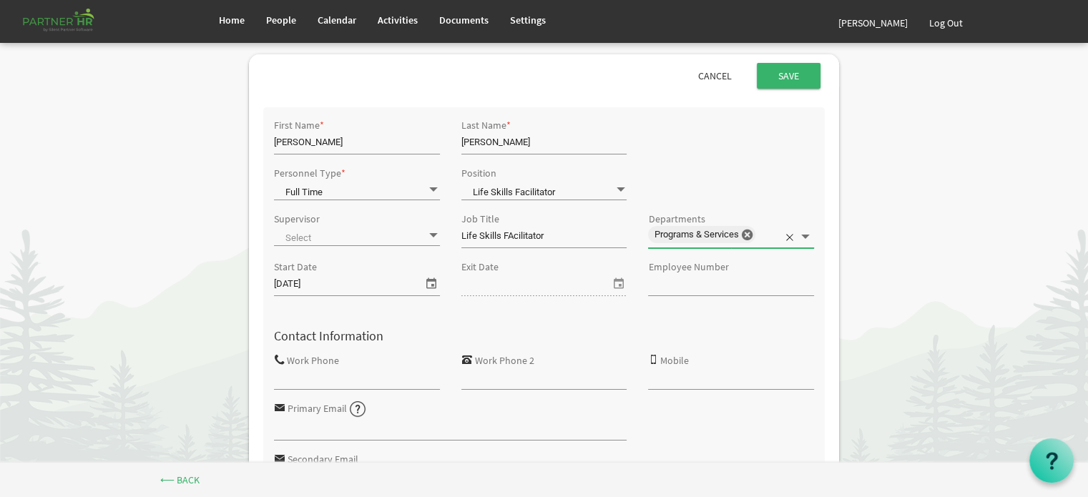
scroll to position [0, 0]
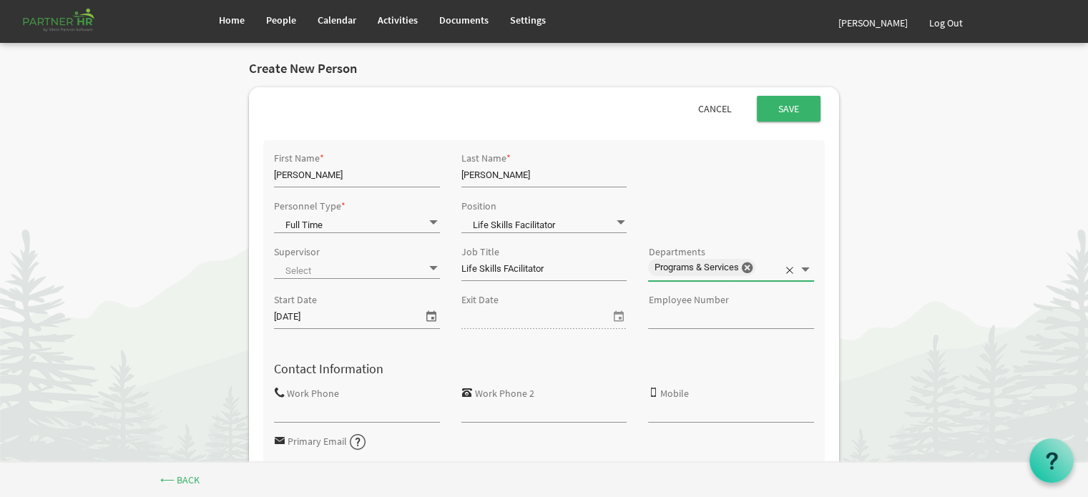
click at [432, 266] on span at bounding box center [433, 269] width 13 height 14
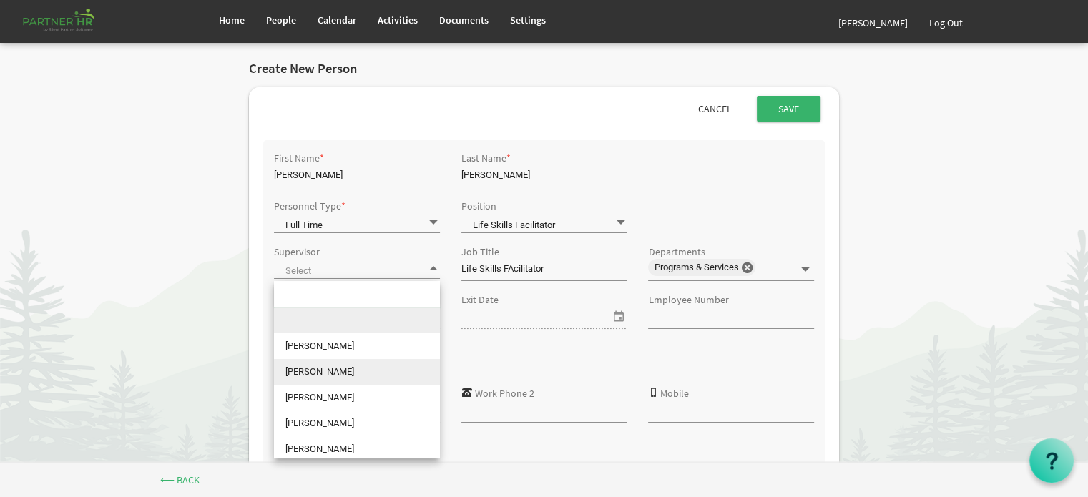
click at [333, 368] on li "[PERSON_NAME]" at bounding box center [357, 372] width 166 height 26
type input "[PERSON_NAME]"
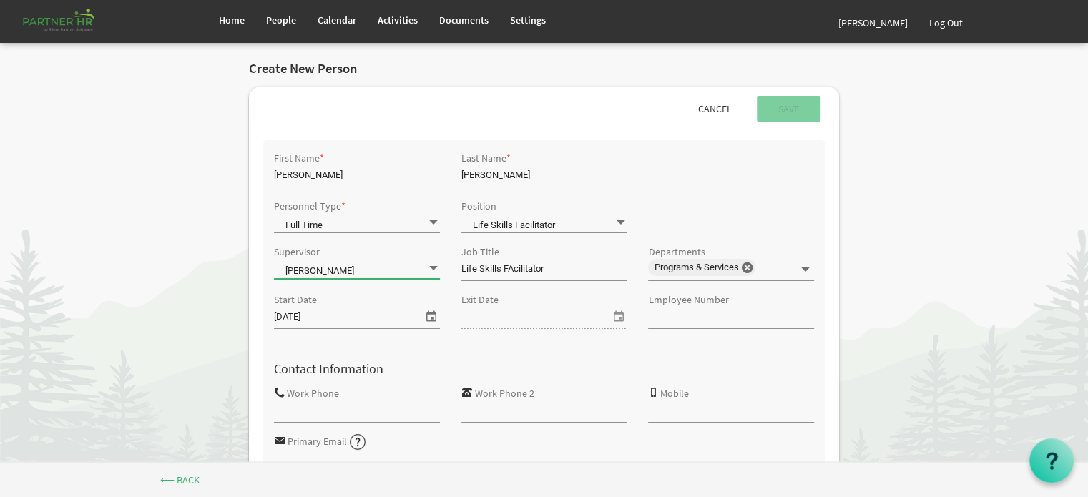
scroll to position [72, 0]
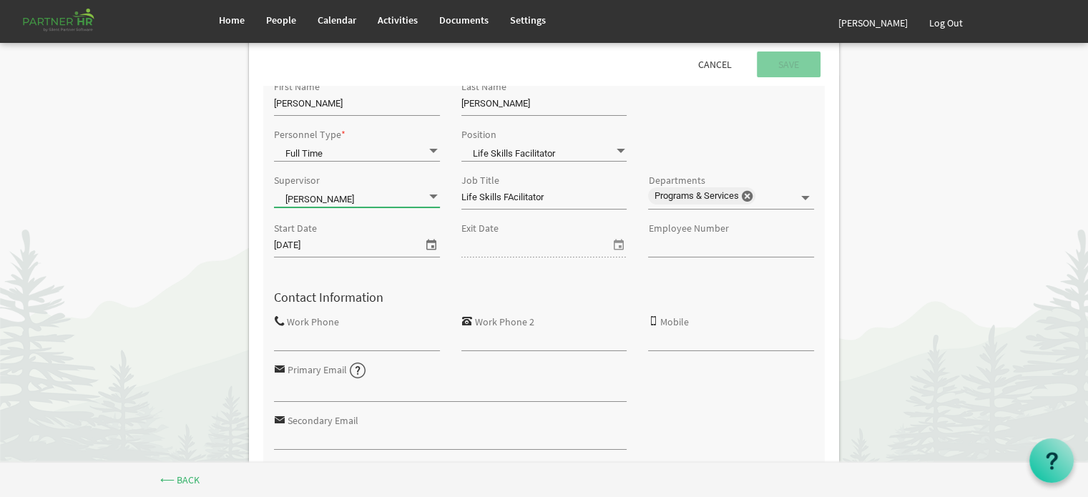
click at [674, 247] on input "Employee Number" at bounding box center [731, 245] width 166 height 21
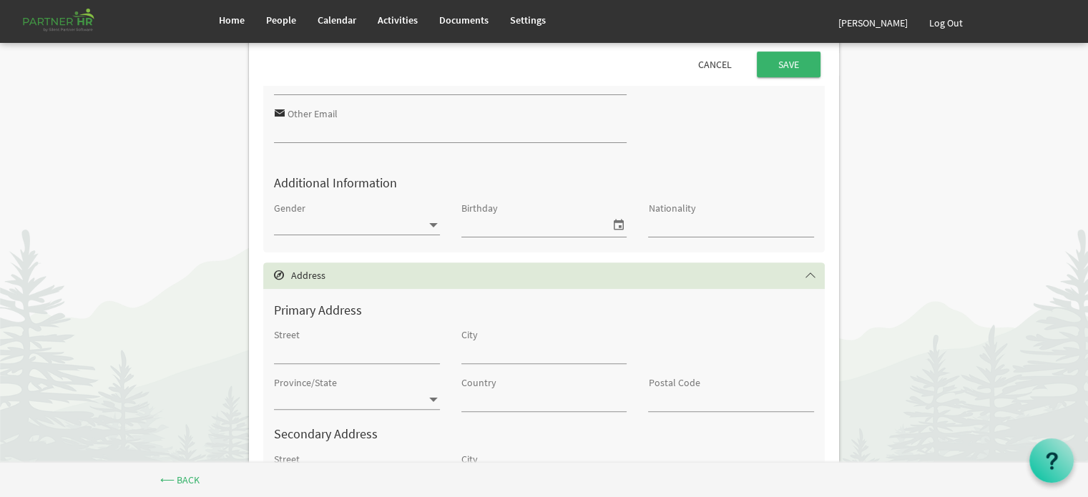
scroll to position [429, 0]
click at [432, 222] on span at bounding box center [433, 222] width 13 height 14
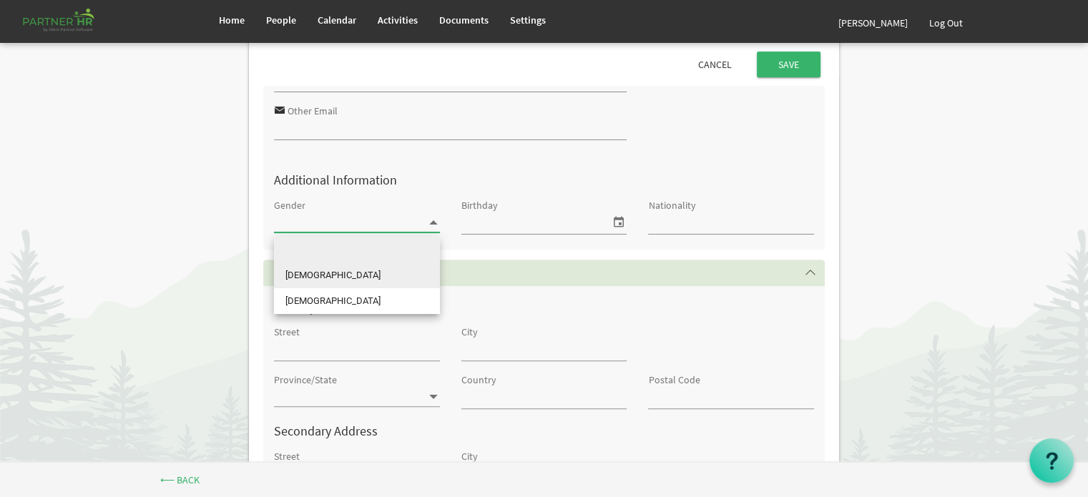
click at [328, 272] on li "Female" at bounding box center [357, 275] width 166 height 26
type input "Female"
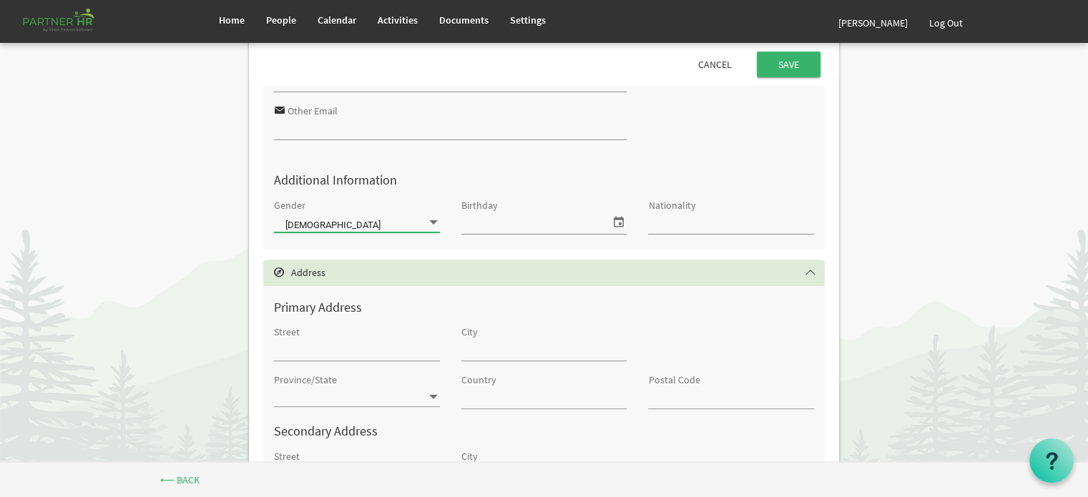
click at [618, 225] on span "select" at bounding box center [617, 221] width 17 height 19
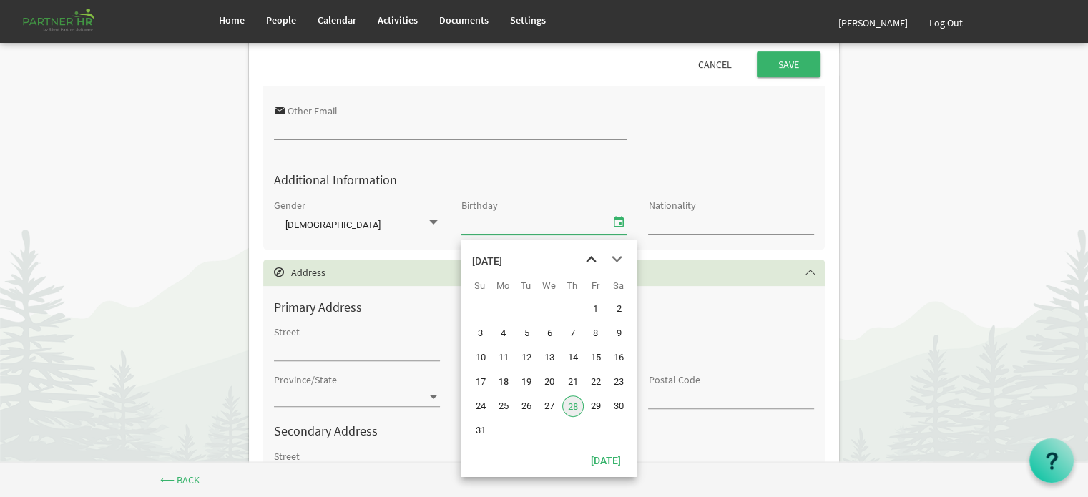
click at [587, 258] on span "previous month" at bounding box center [591, 260] width 25 height 26
click at [501, 258] on div "July 2025" at bounding box center [486, 261] width 30 height 29
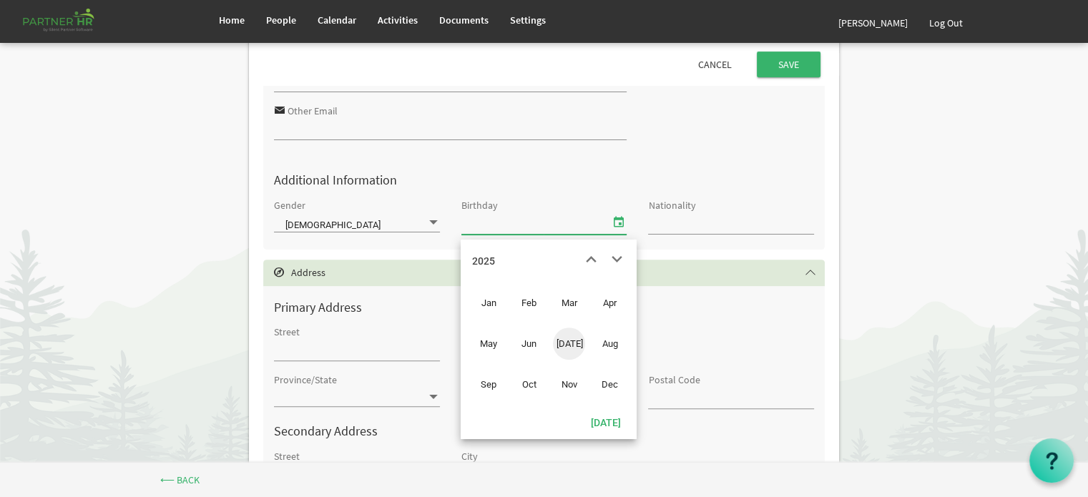
click at [606, 385] on span "Dec" at bounding box center [610, 384] width 32 height 32
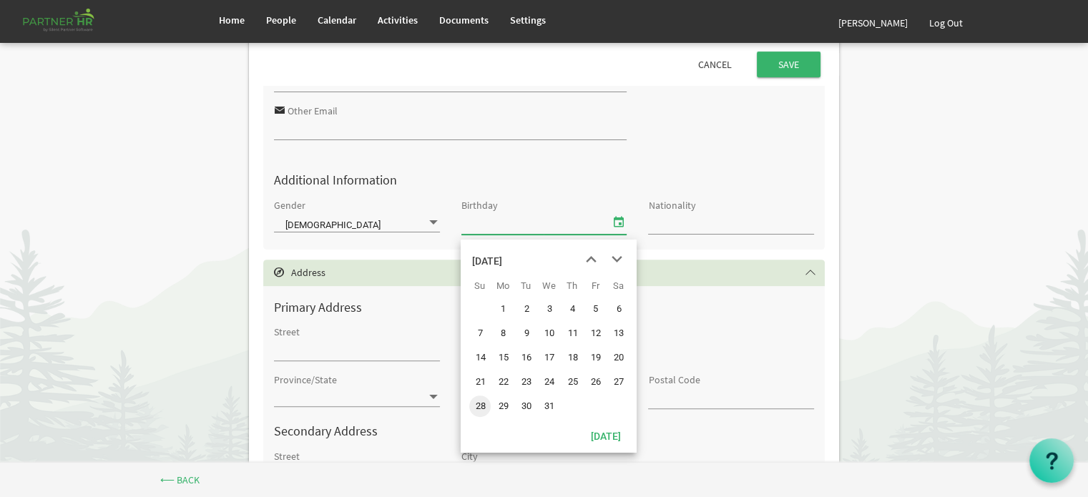
click at [501, 259] on div "December 2025" at bounding box center [486, 261] width 30 height 29
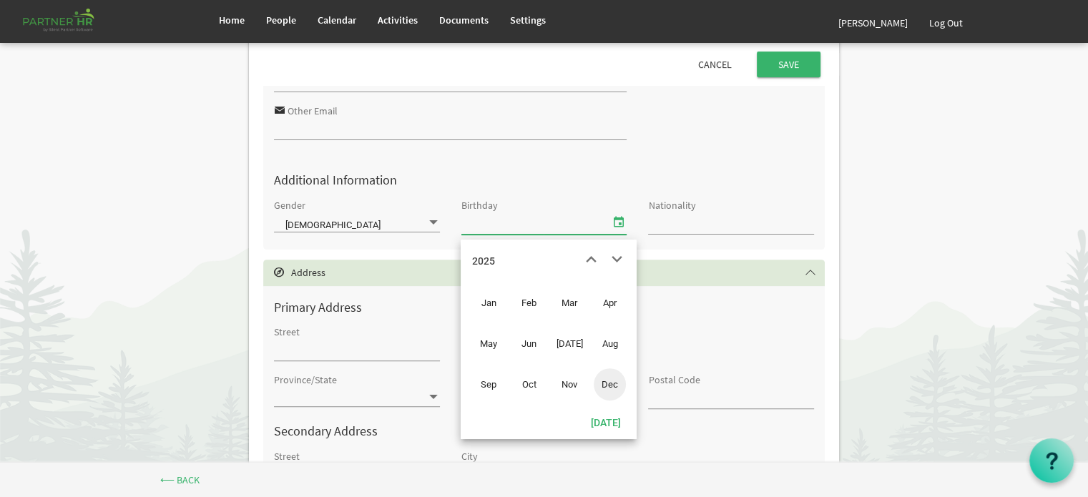
click at [476, 260] on div "2025" at bounding box center [482, 261] width 23 height 29
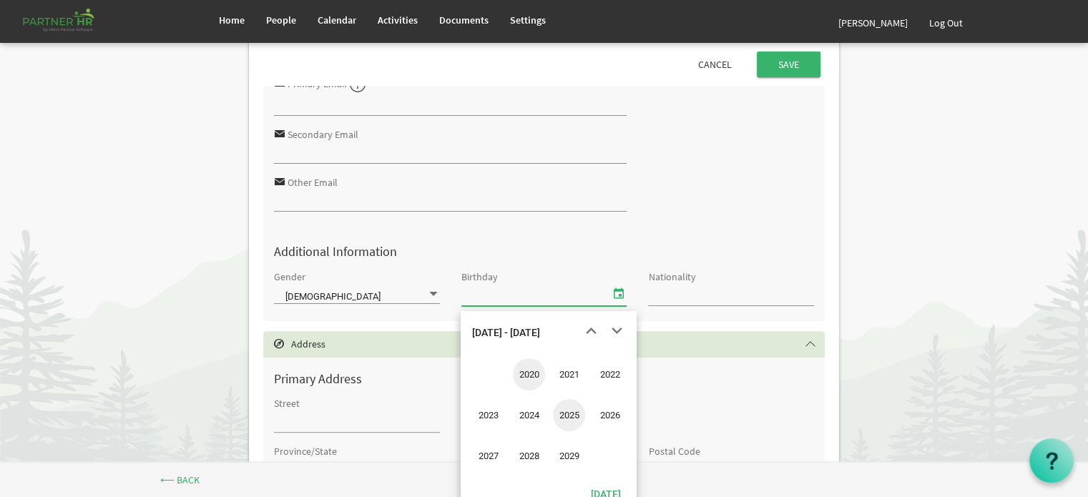
scroll to position [501, 0]
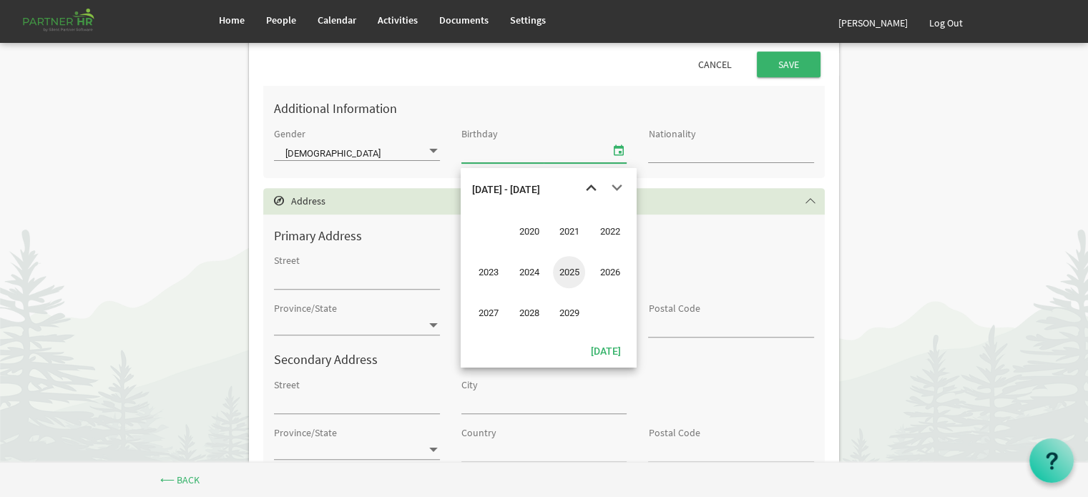
click at [593, 188] on span "previous month" at bounding box center [591, 188] width 25 height 26
click at [589, 188] on span "previous month" at bounding box center [591, 188] width 25 height 26
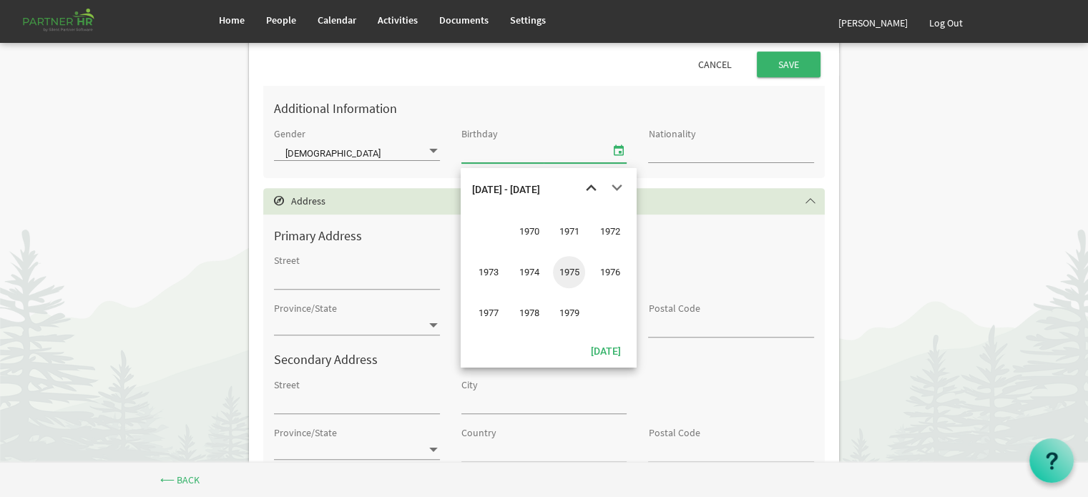
click at [589, 188] on span "previous month" at bounding box center [591, 188] width 25 height 26
click at [614, 184] on span "next month" at bounding box center [616, 188] width 25 height 26
click at [496, 273] on span "1973" at bounding box center [488, 272] width 32 height 32
click at [609, 311] on span "Dec" at bounding box center [610, 313] width 32 height 32
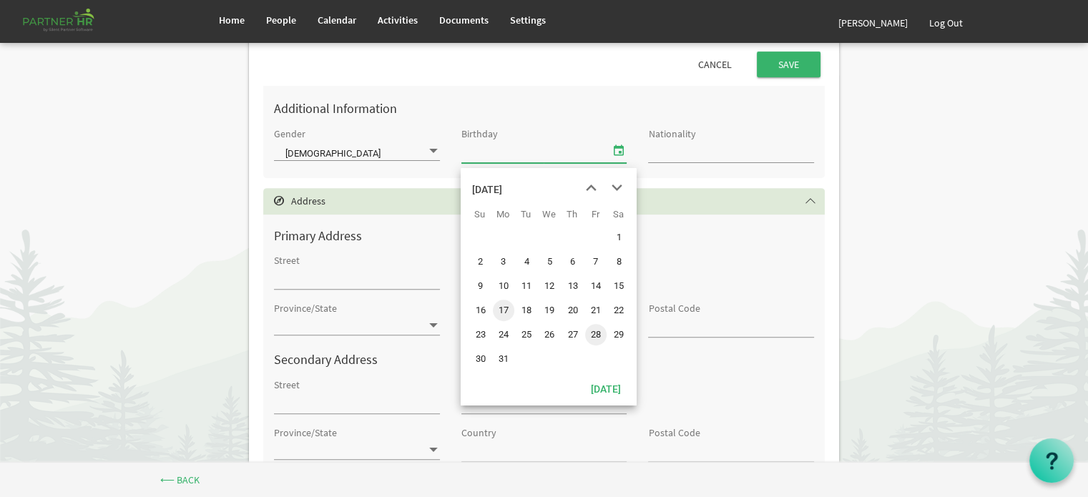
click at [501, 308] on span "17" at bounding box center [503, 310] width 21 height 21
type input "12/17/1973"
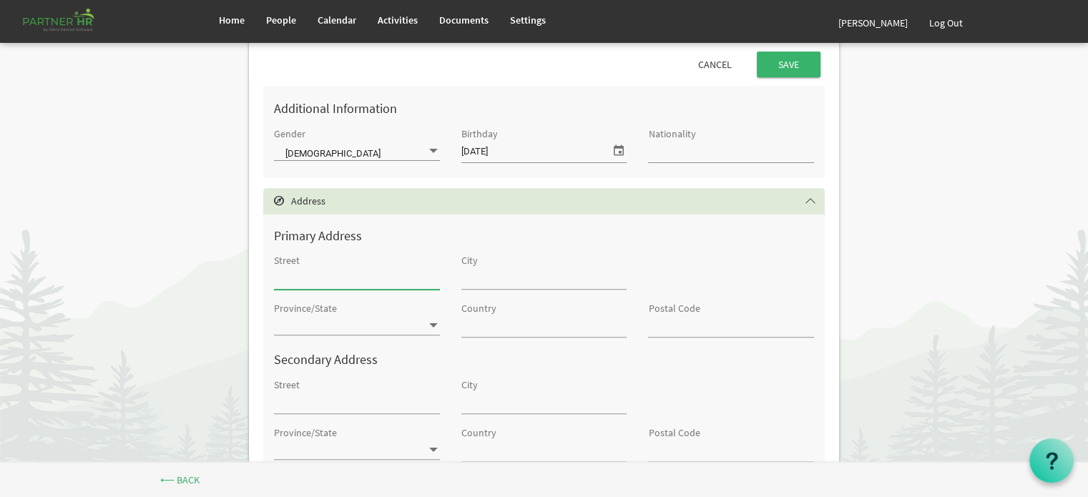
click at [305, 283] on input "Street" at bounding box center [357, 277] width 166 height 21
type input "50328 RR195"
click at [479, 282] on input "City" at bounding box center [544, 277] width 166 height 21
click at [340, 280] on input "50328 RR195" at bounding box center [357, 277] width 166 height 21
click at [471, 277] on input "City" at bounding box center [544, 277] width 166 height 21
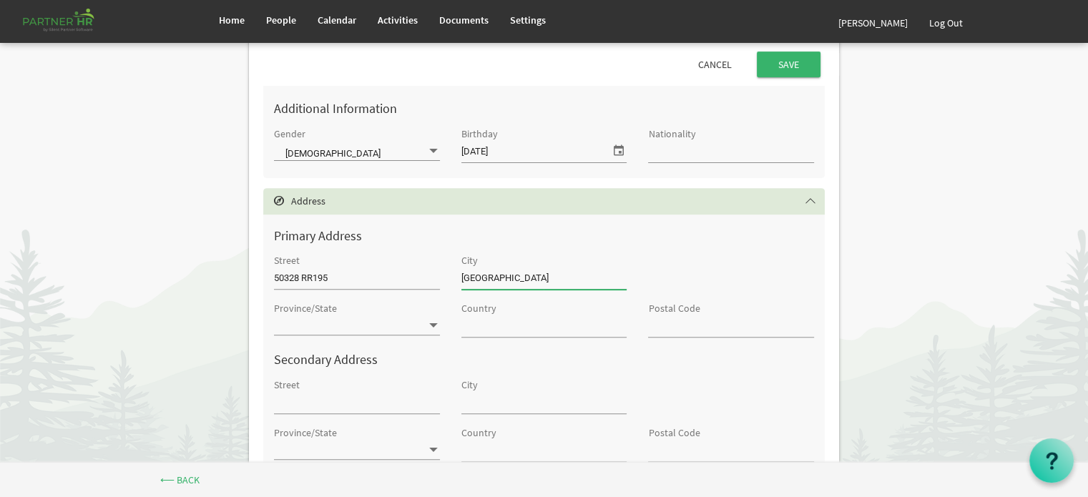
type input "Beaver County"
click at [335, 328] on input "Province/State" at bounding box center [350, 328] width 153 height 26
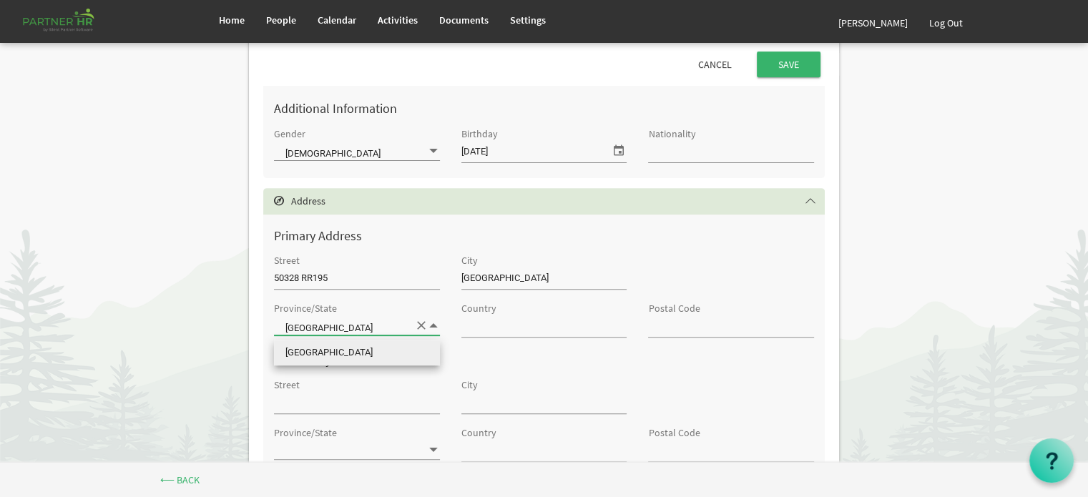
click at [323, 353] on li "Alberta" at bounding box center [357, 353] width 166 height 26
type input "Alberta"
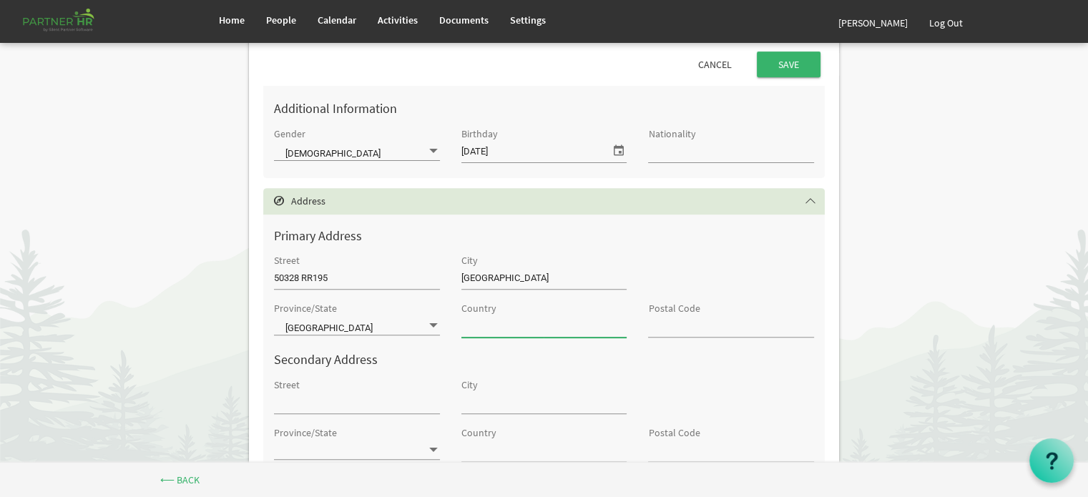
click at [471, 326] on input "Country" at bounding box center [544, 325] width 166 height 21
type input "Canada"
click at [654, 330] on input "Postal Code" at bounding box center [731, 325] width 166 height 21
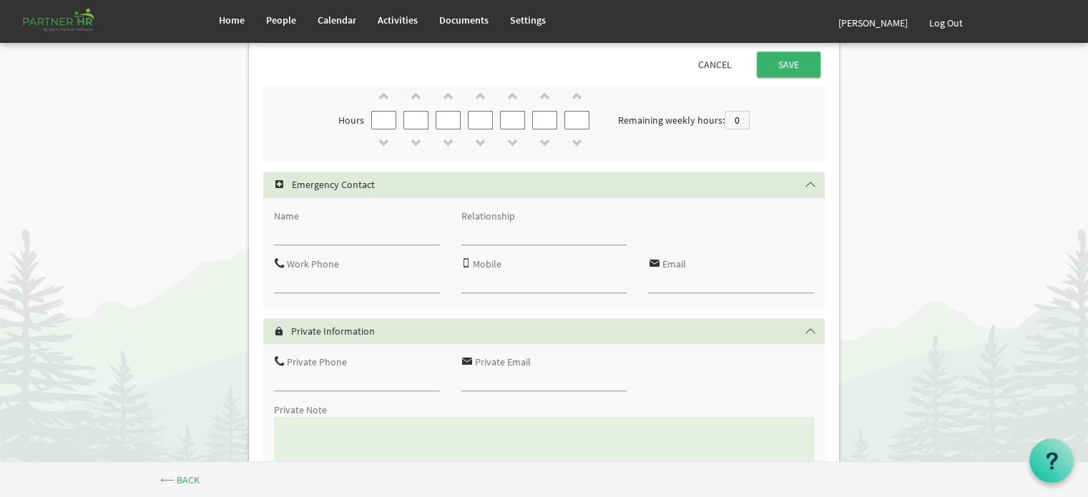
scroll to position [1144, 0]
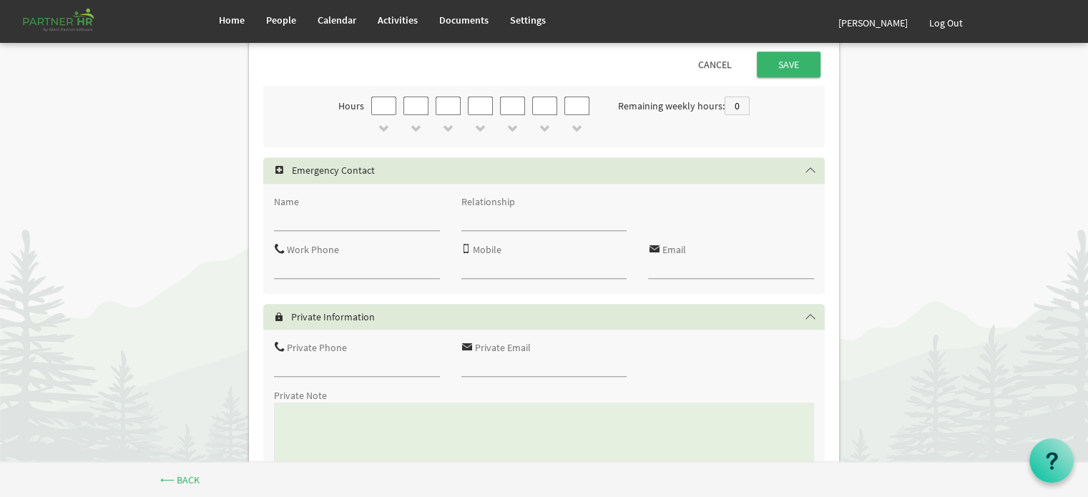
type input "T0B4J2"
click at [320, 224] on input "Name" at bounding box center [357, 219] width 166 height 21
type input "Steve Cox"
click at [486, 230] on input "Relationship" at bounding box center [544, 219] width 166 height 21
type input "Spouse"
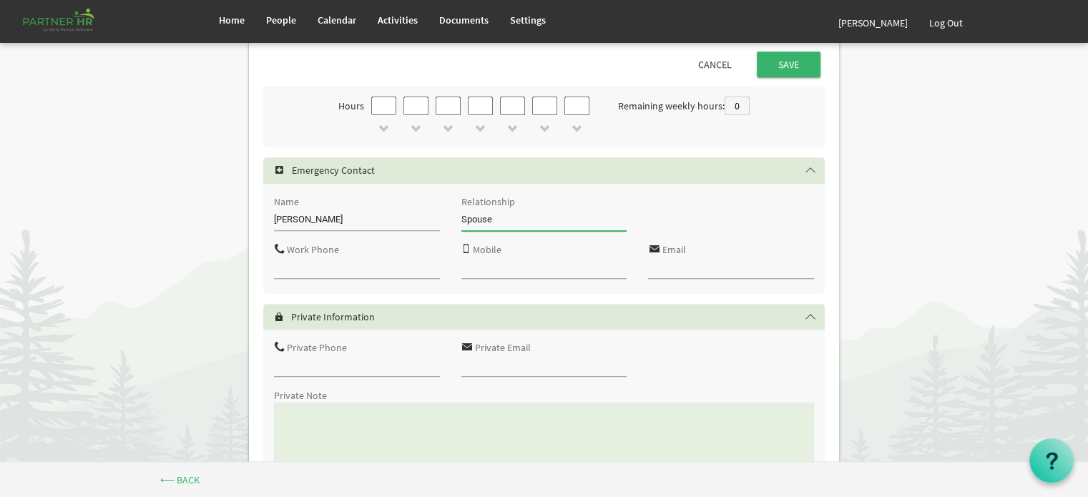
click at [476, 271] on input "Mobile" at bounding box center [544, 267] width 166 height 21
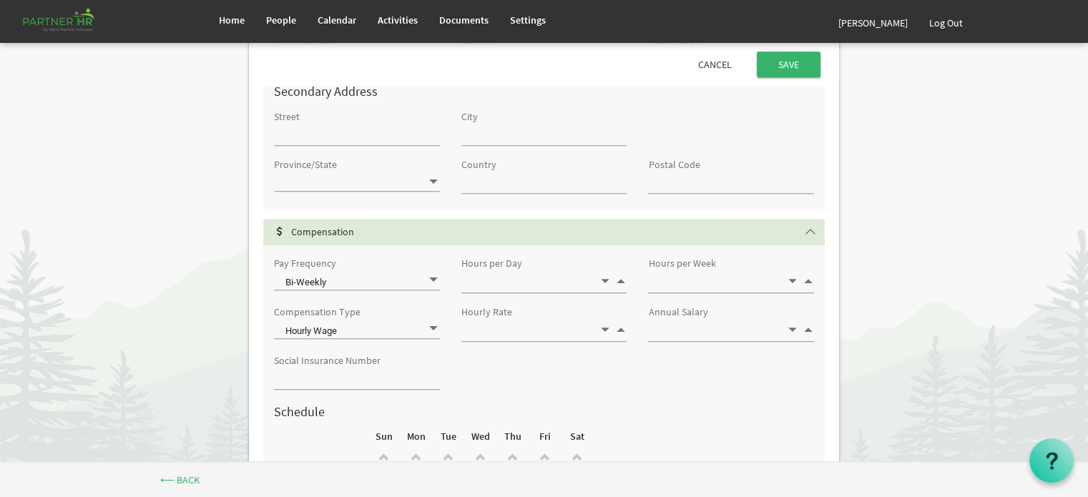
scroll to position [764, 0]
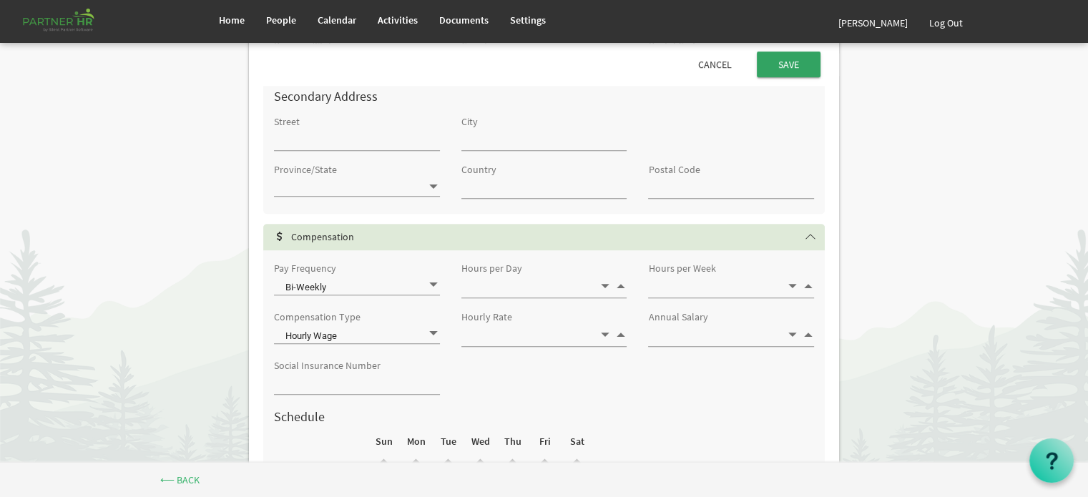
type input "780-385-8026"
click at [782, 61] on input "Save" at bounding box center [789, 64] width 64 height 26
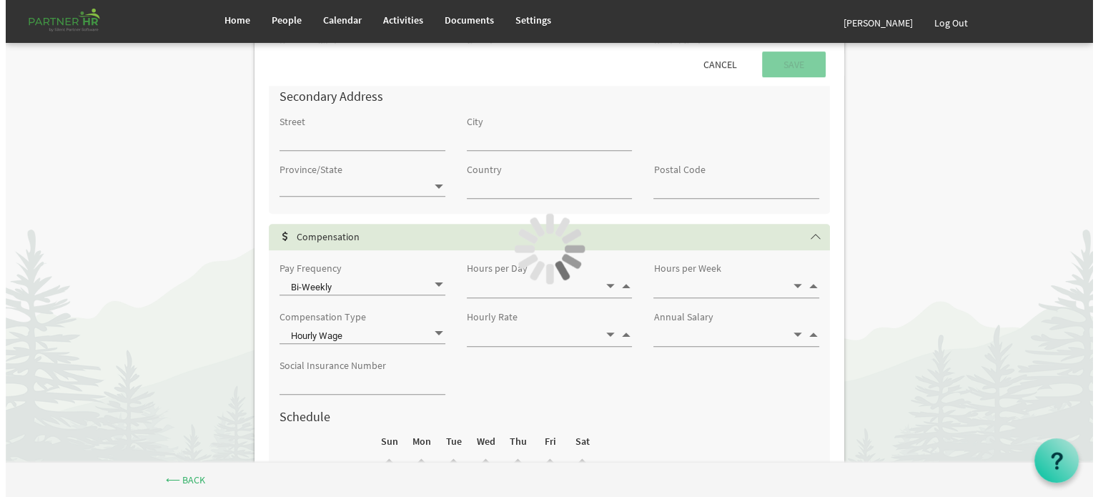
scroll to position [0, 0]
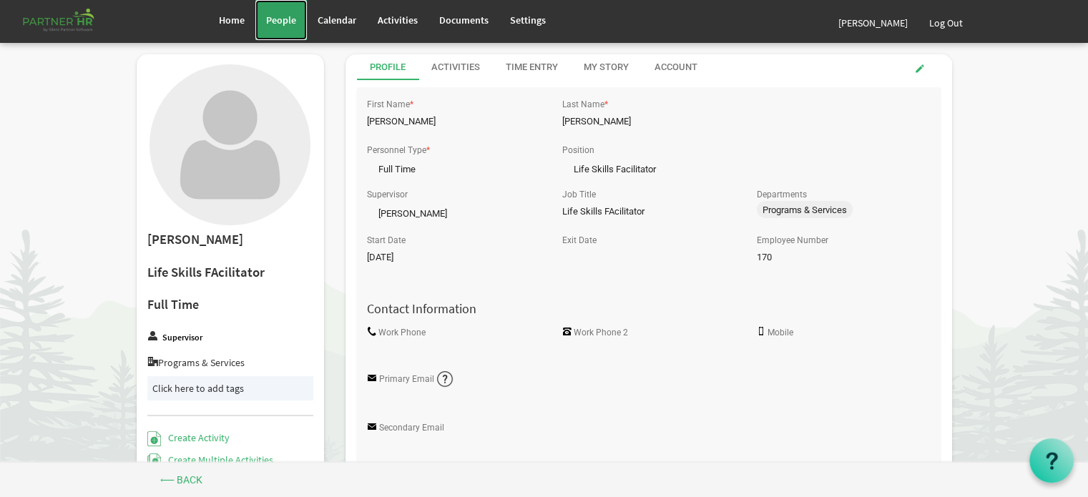
click at [277, 19] on span "People" at bounding box center [281, 20] width 30 height 13
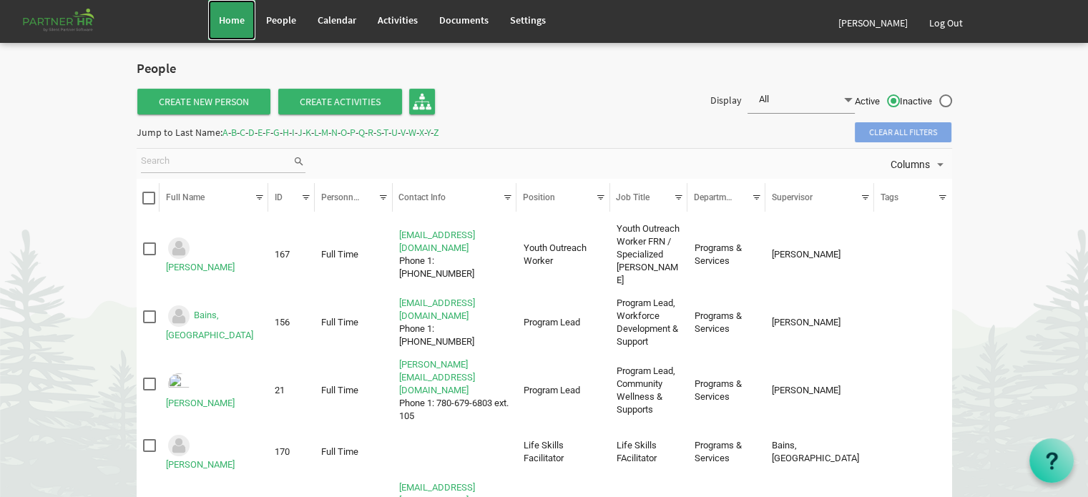
click at [232, 19] on span "Home" at bounding box center [232, 20] width 26 height 13
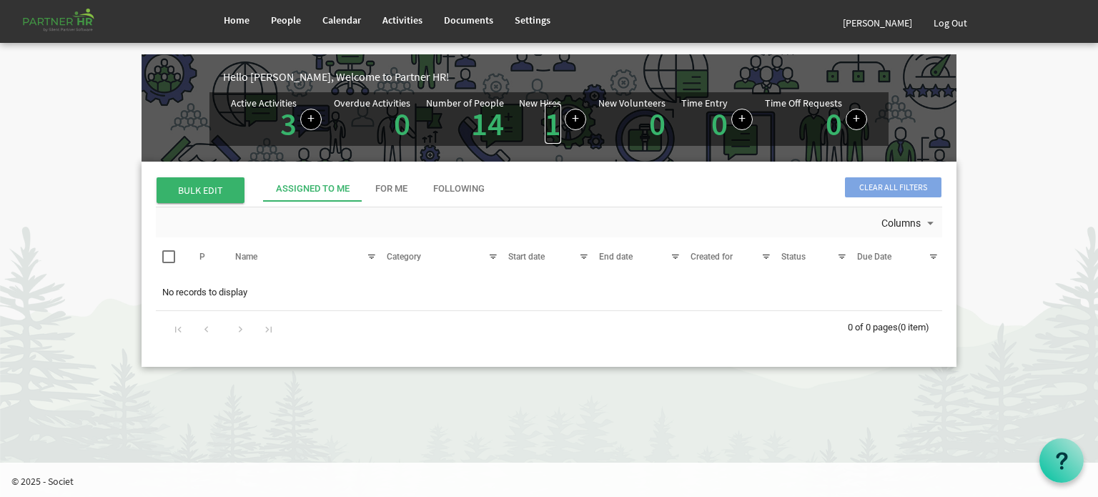
click at [553, 125] on link "1" at bounding box center [553, 124] width 16 height 40
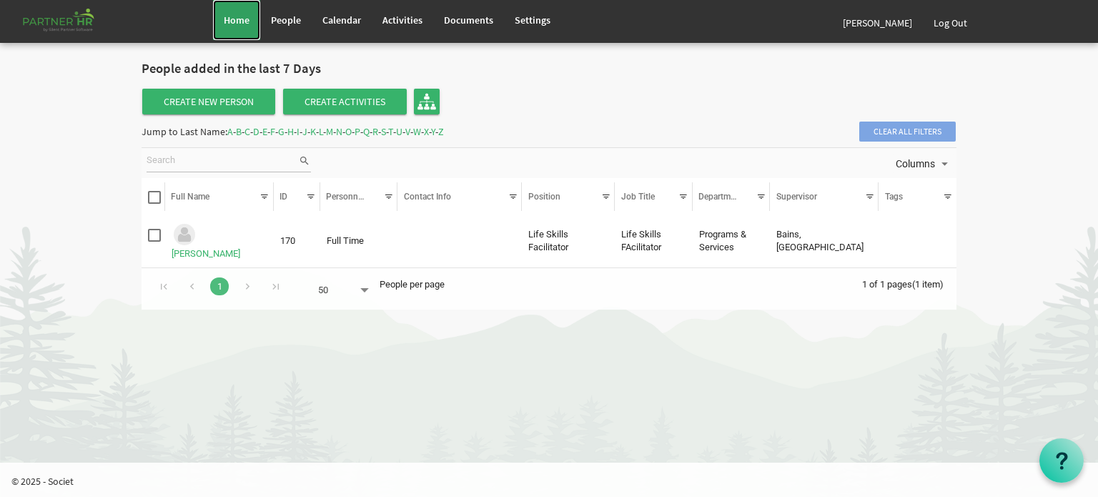
click at [241, 18] on span "Home" at bounding box center [237, 20] width 26 height 13
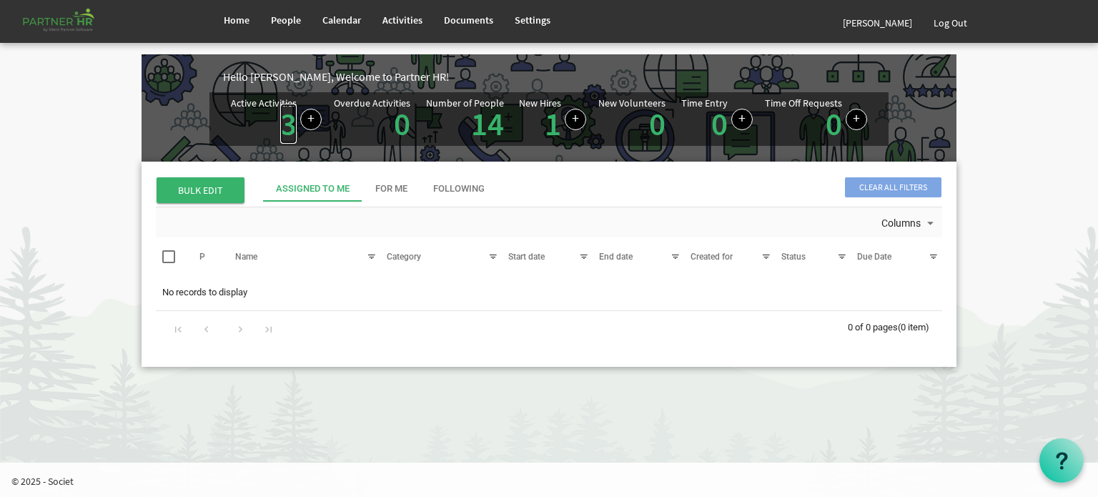
click at [287, 125] on link "3" at bounding box center [288, 124] width 16 height 40
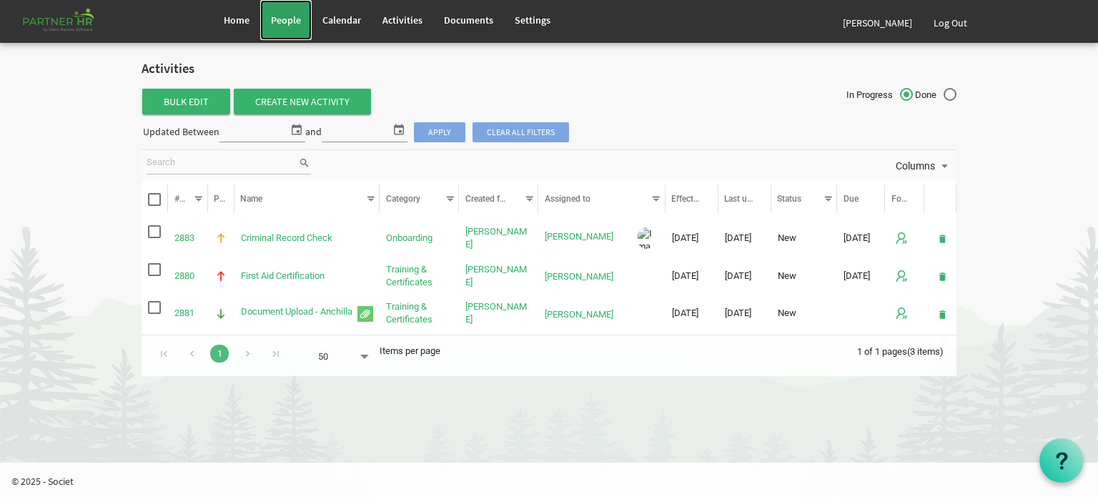
click at [286, 16] on span "People" at bounding box center [286, 20] width 30 height 13
